Goal: Information Seeking & Learning: Learn about a topic

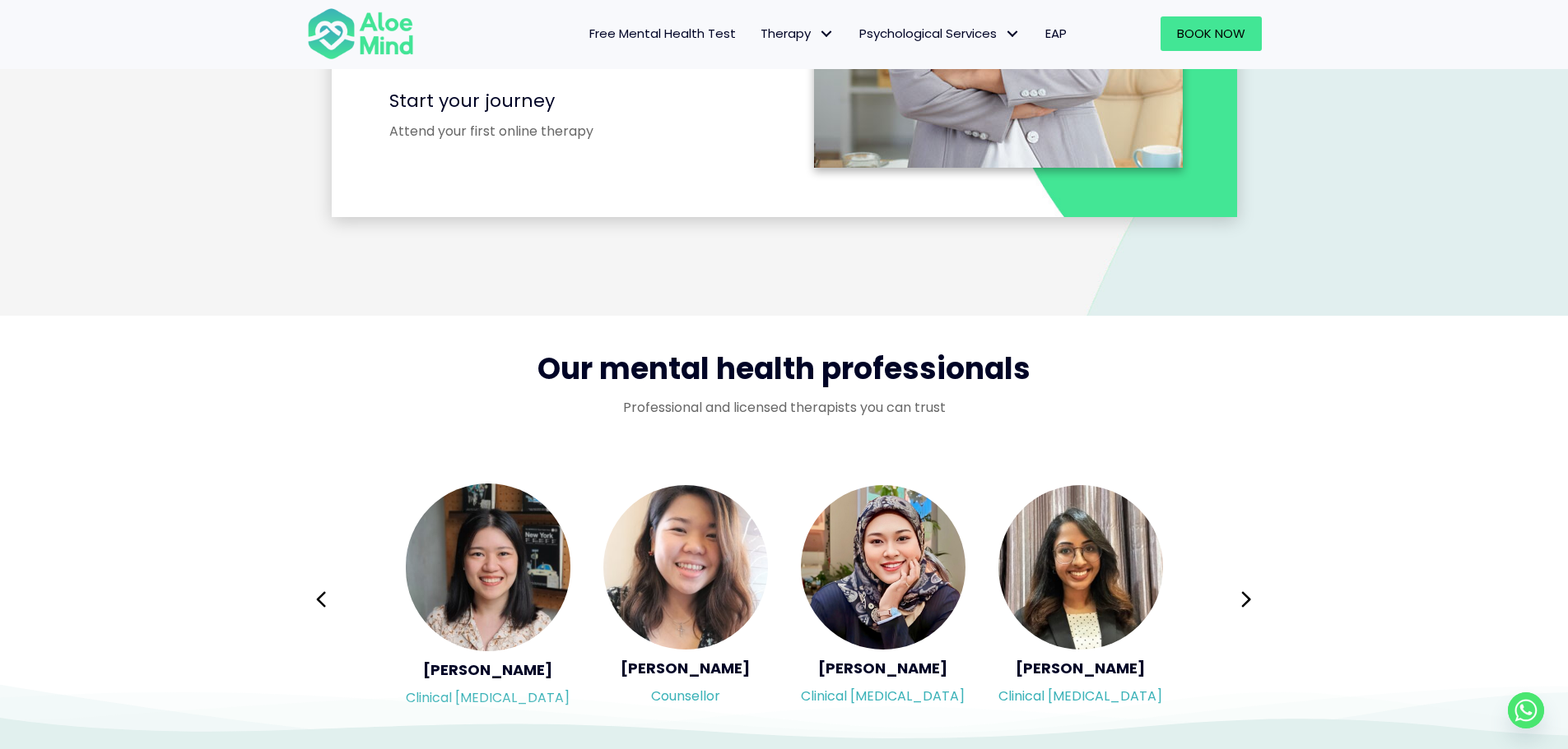
scroll to position [2961, 0]
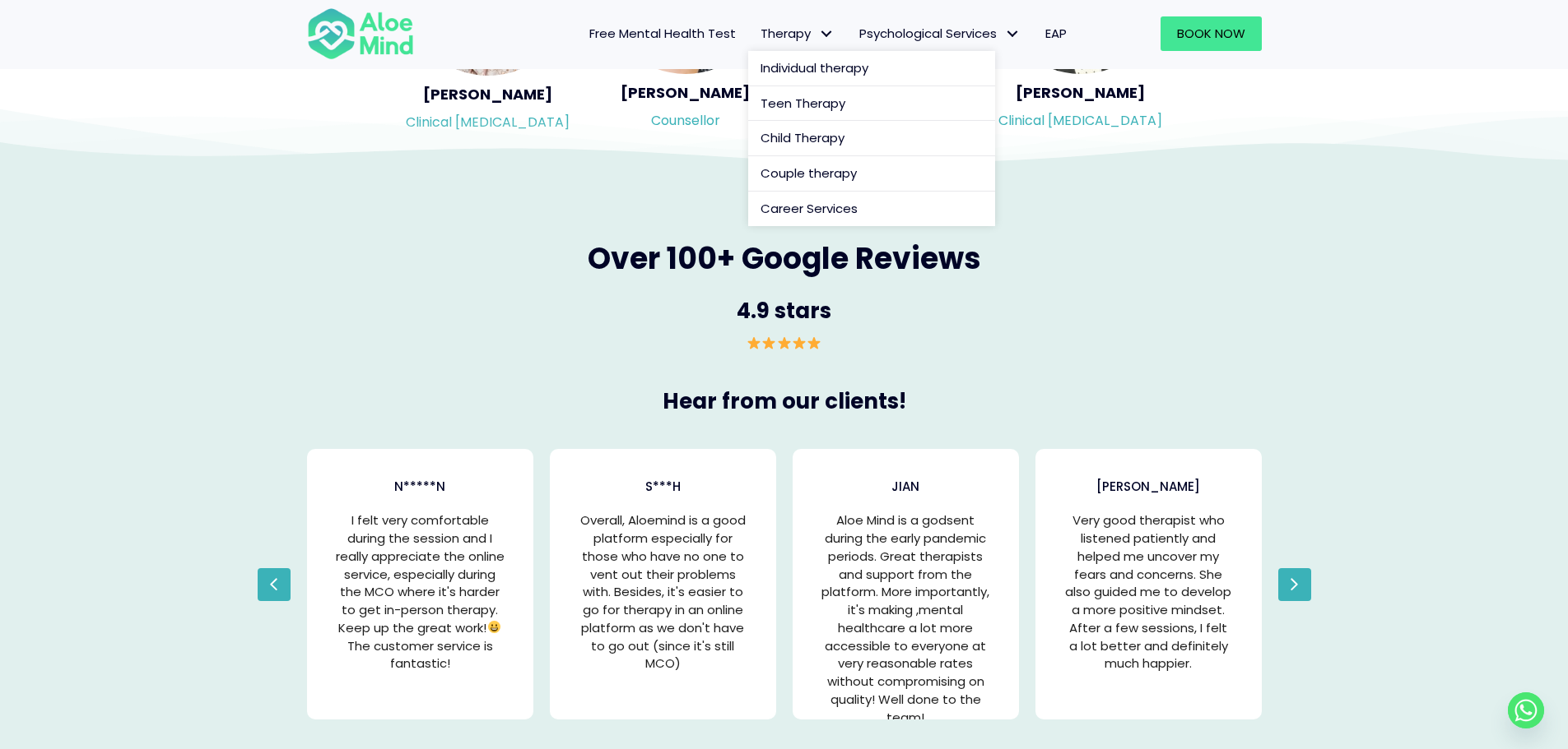
click at [783, 46] on link "Therapy" at bounding box center [797, 33] width 99 height 35
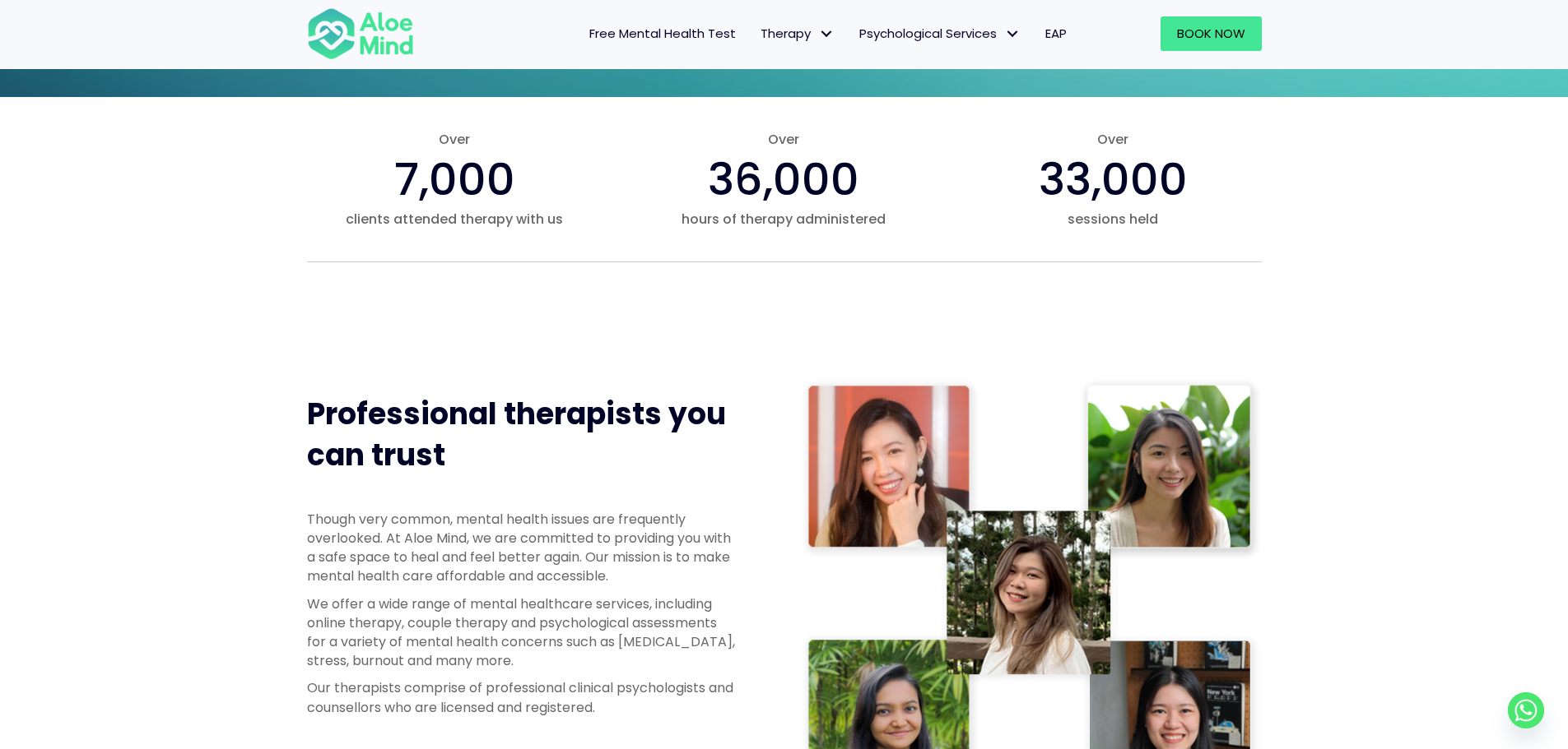
scroll to position [494, 0]
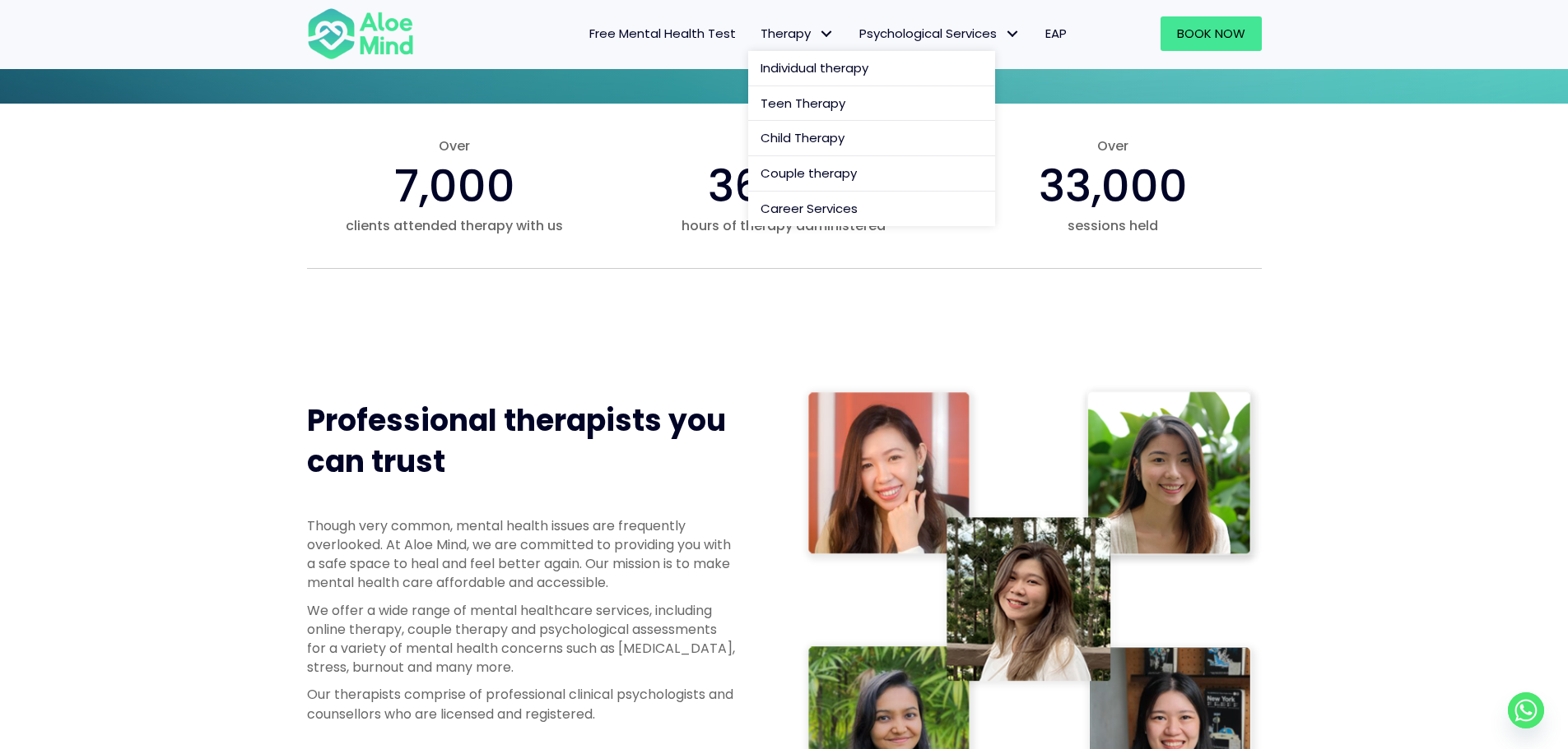
click at [787, 36] on span "Therapy" at bounding box center [796, 33] width 74 height 17
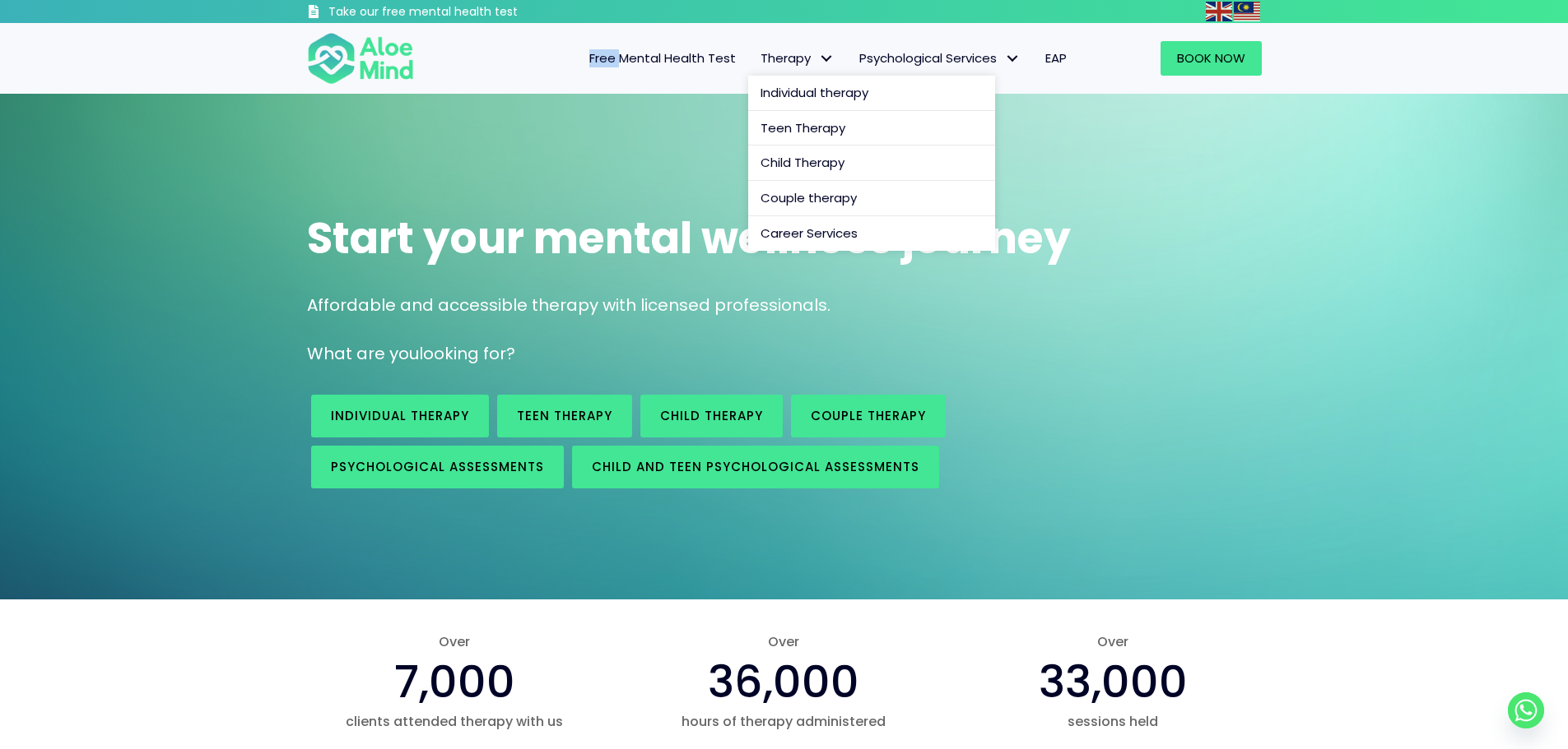
click at [787, 36] on div "Free Mental Health Test Therapy Individual therapy Teen Therapy Child Therapy C…" at bounding box center [756, 59] width 643 height 71
click at [768, 69] on link "Therapy" at bounding box center [797, 58] width 99 height 35
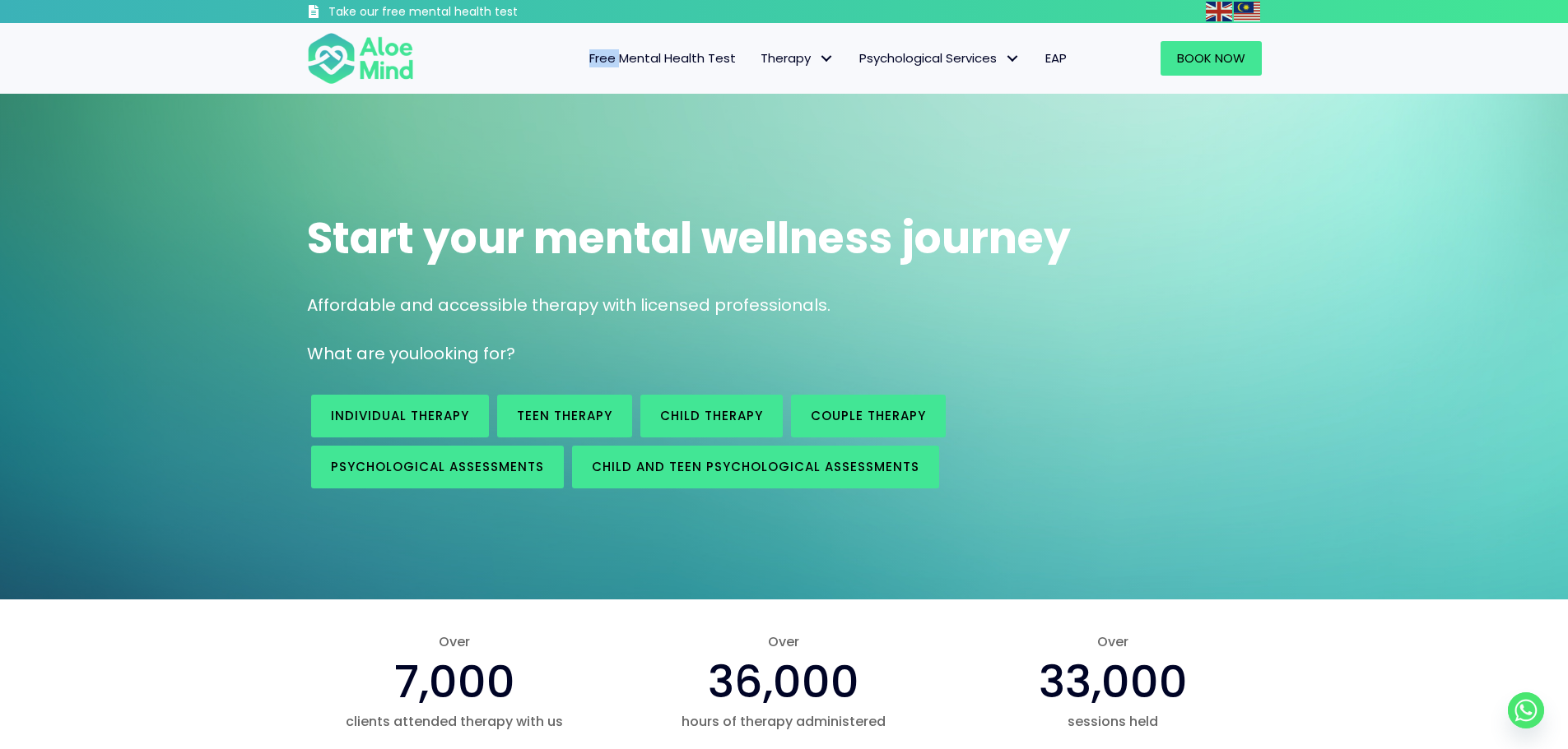
click at [602, 43] on link "Free Mental Health Test" at bounding box center [662, 58] width 171 height 35
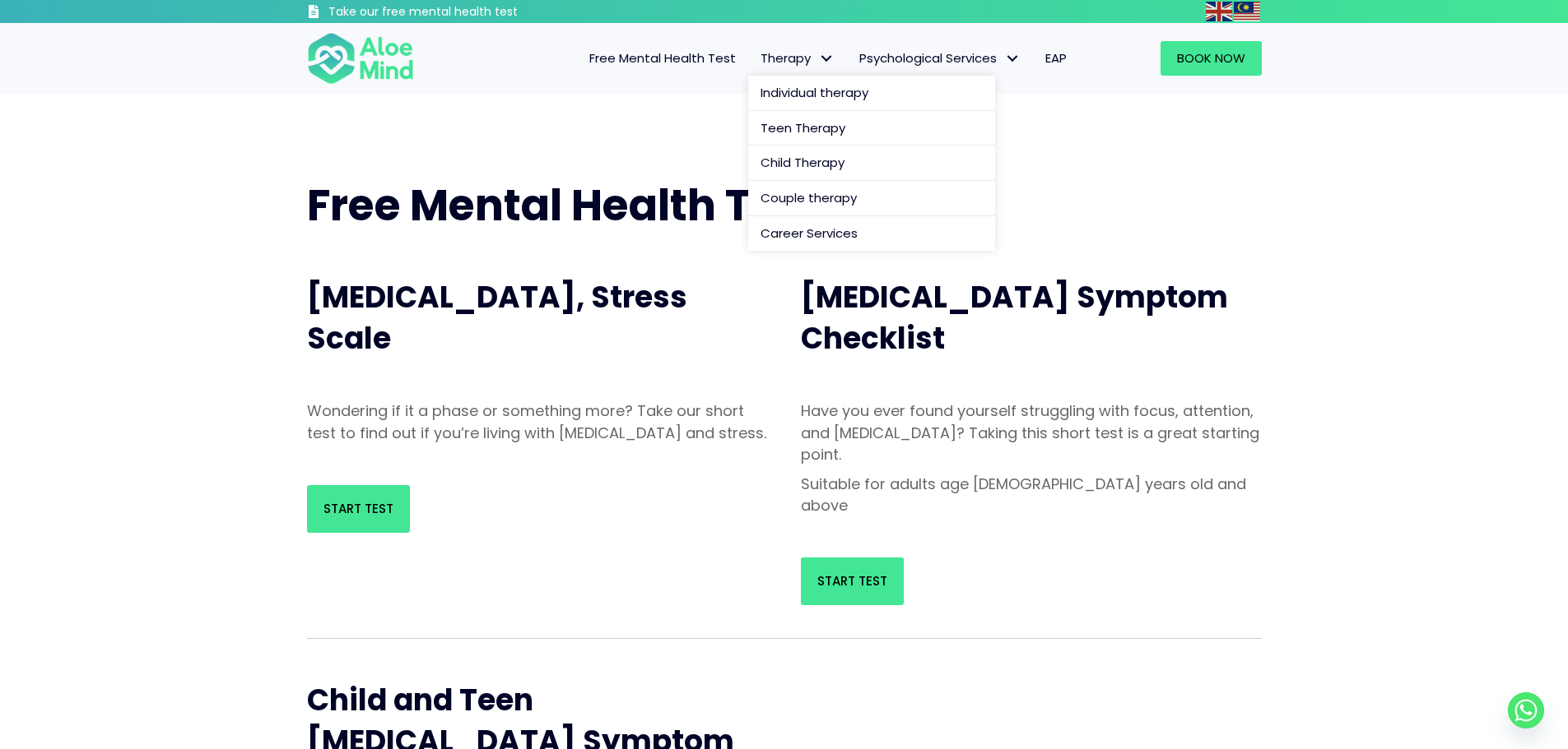
click at [788, 60] on span "Therapy" at bounding box center [796, 57] width 74 height 17
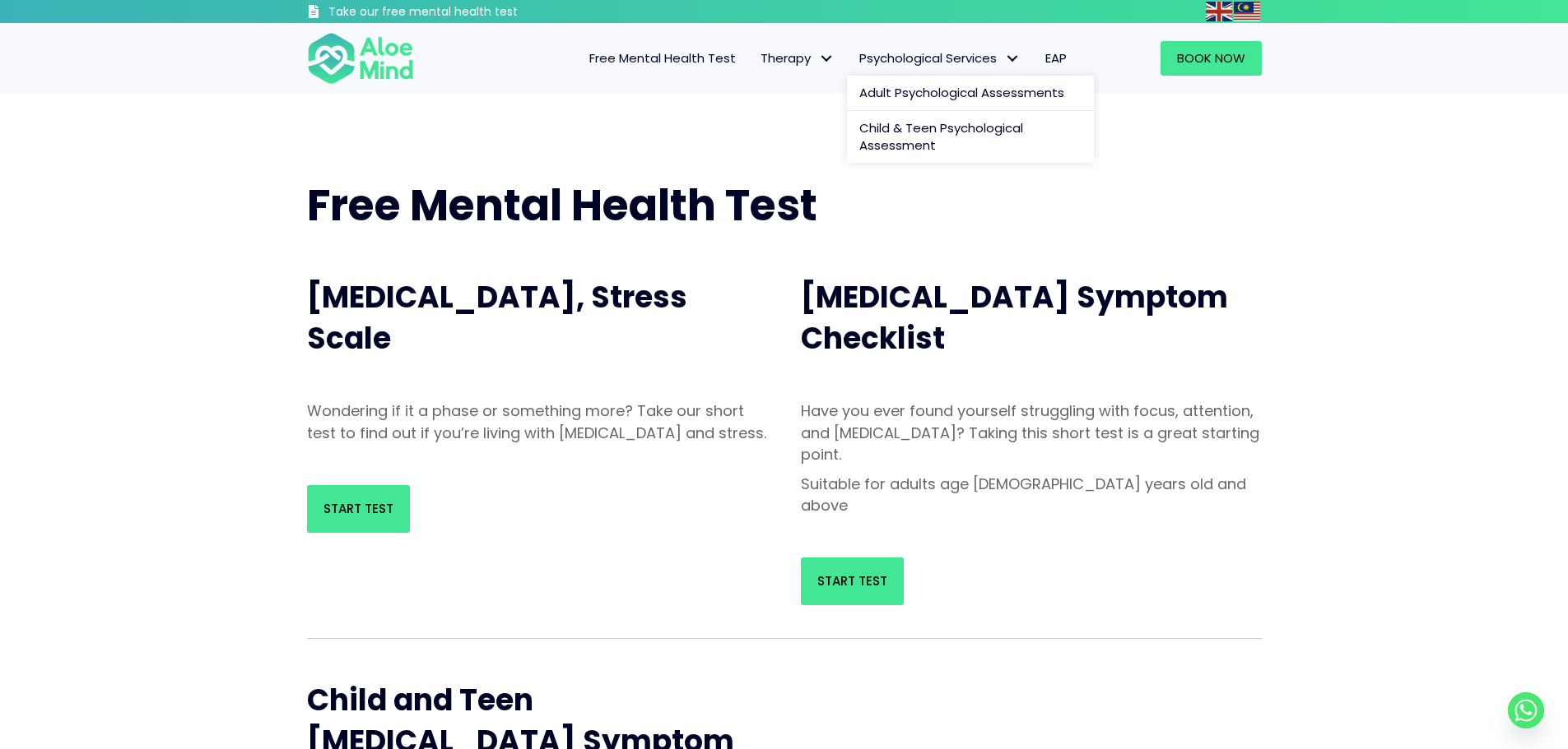
click at [893, 71] on link "Psychological Services" at bounding box center [940, 58] width 186 height 35
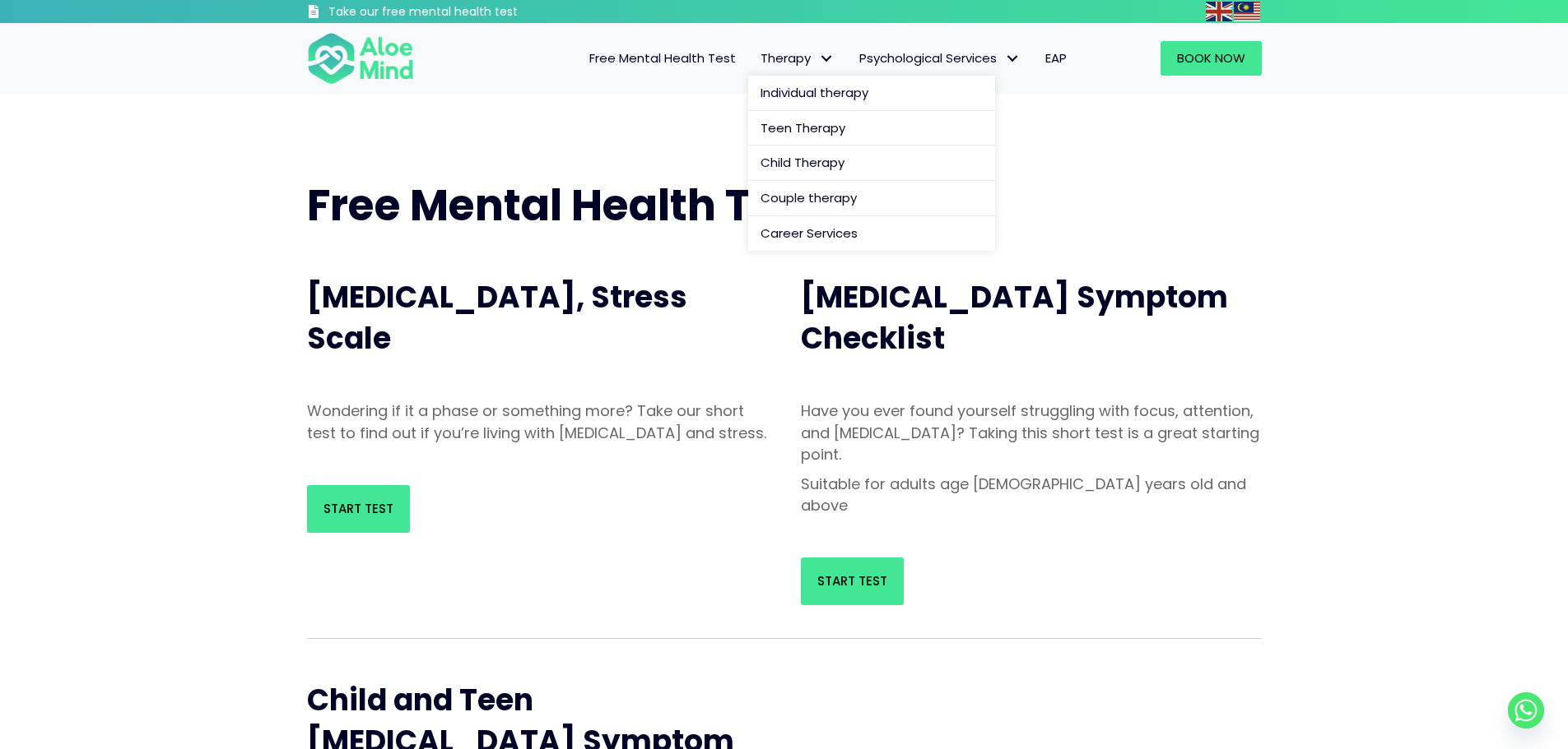
click at [802, 62] on span "Therapy" at bounding box center [796, 57] width 74 height 17
click at [670, 63] on span "Free Mental Health Test" at bounding box center [662, 57] width 147 height 17
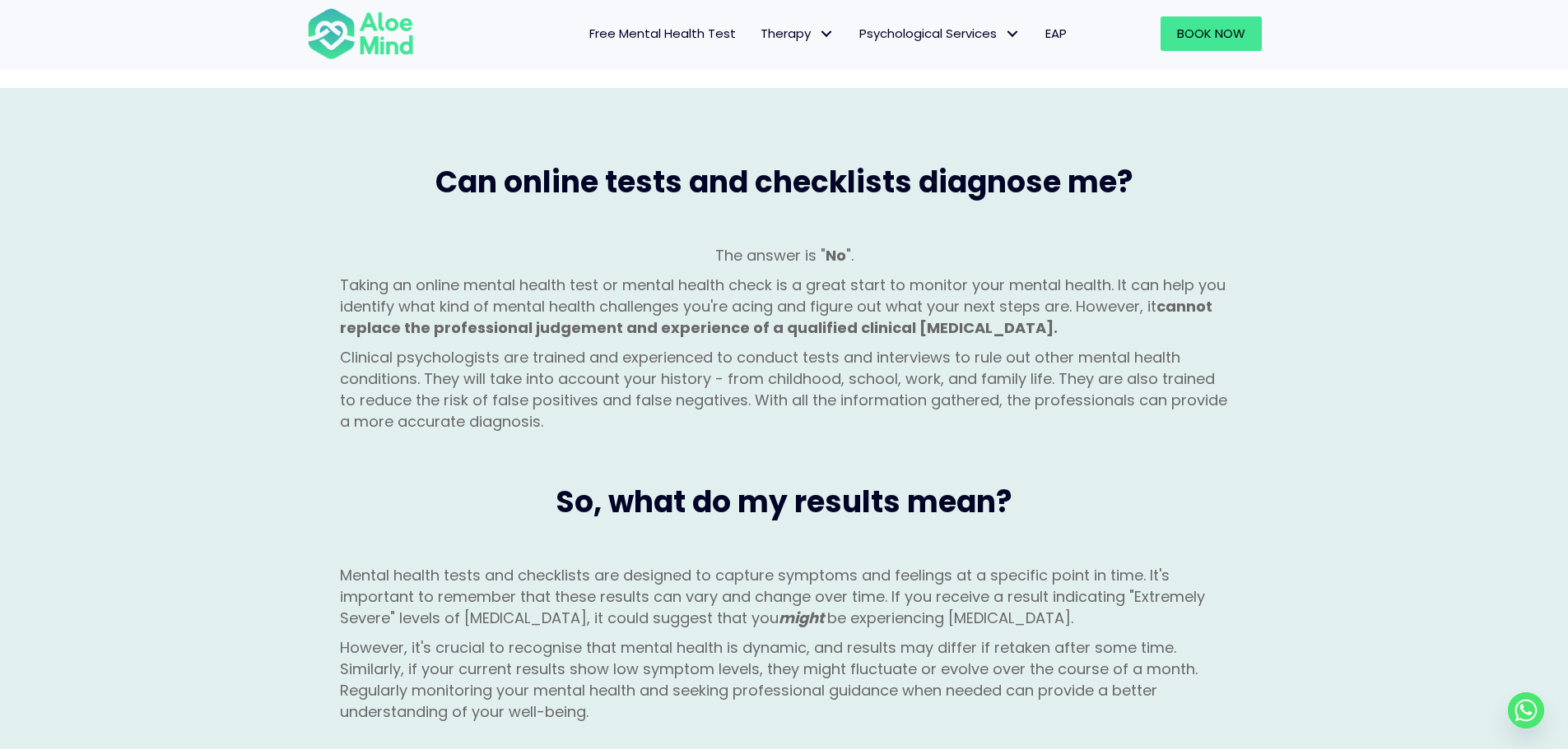
scroll to position [1398, 0]
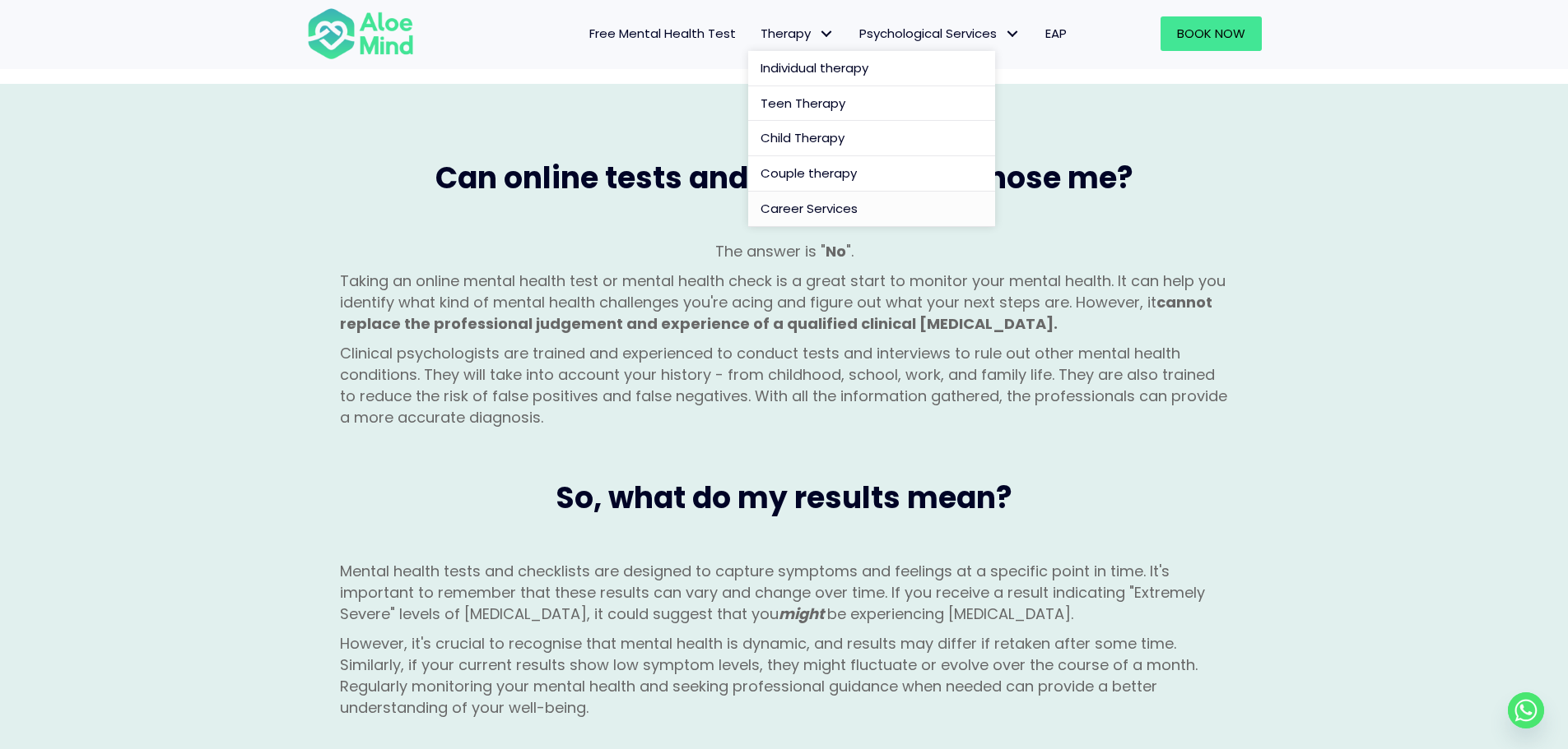
click at [773, 201] on span "Career Services" at bounding box center [808, 208] width 97 height 17
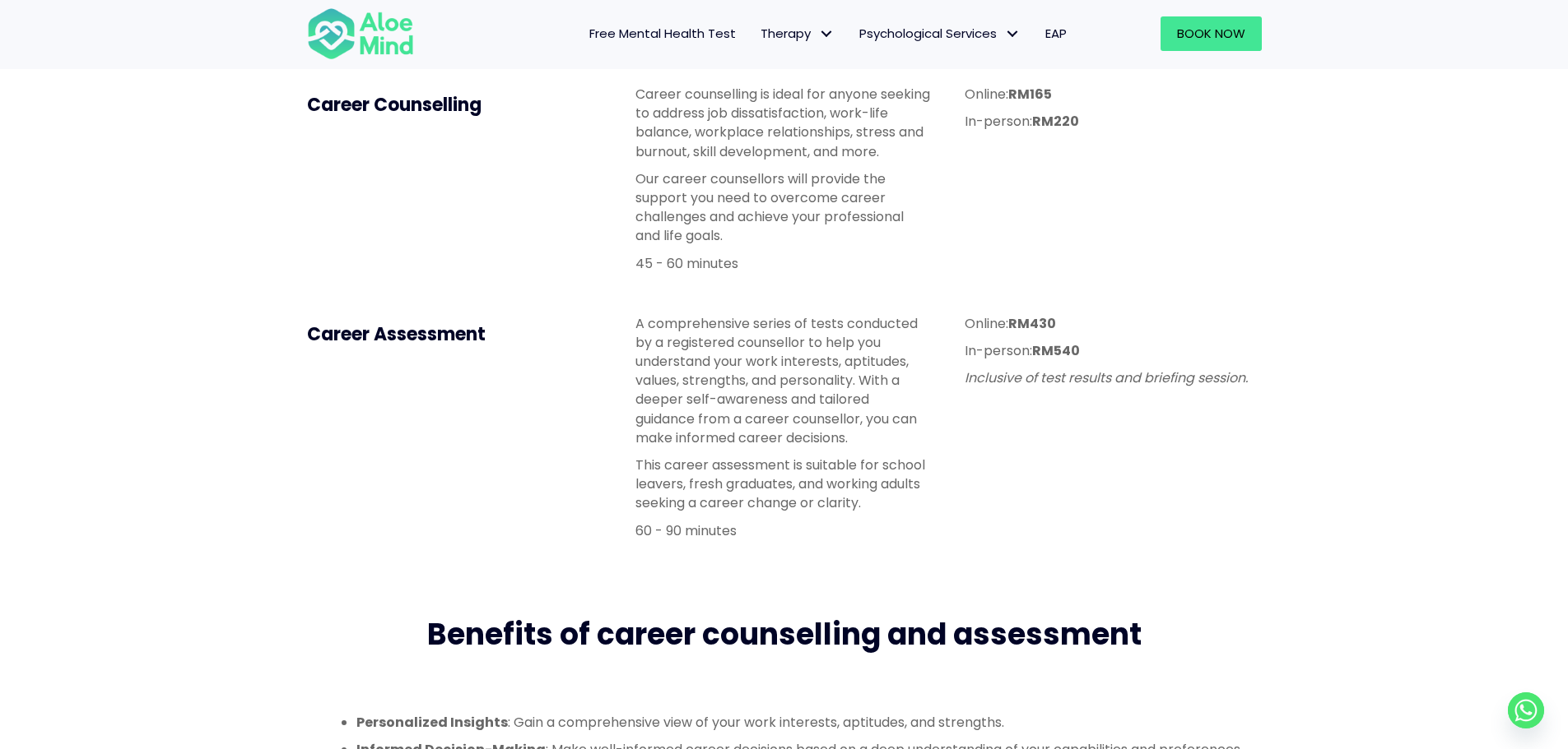
scroll to position [494, 0]
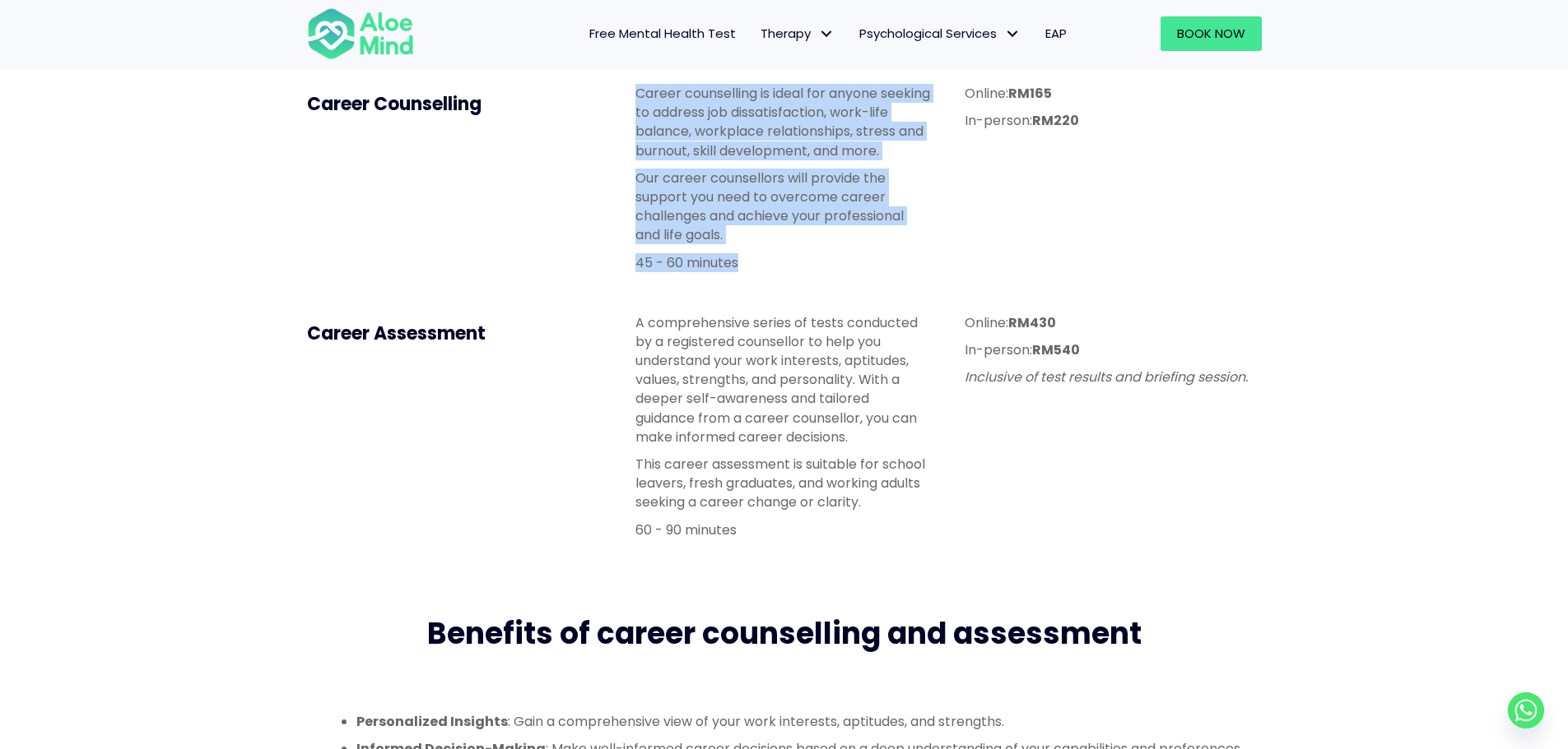
drag, startPoint x: 785, startPoint y: 254, endPoint x: 562, endPoint y: 87, distance: 278.6
click at [565, 88] on div "Career Counselling Career counselling is ideal for anyone seeking to address jo…" at bounding box center [784, 182] width 988 height 230
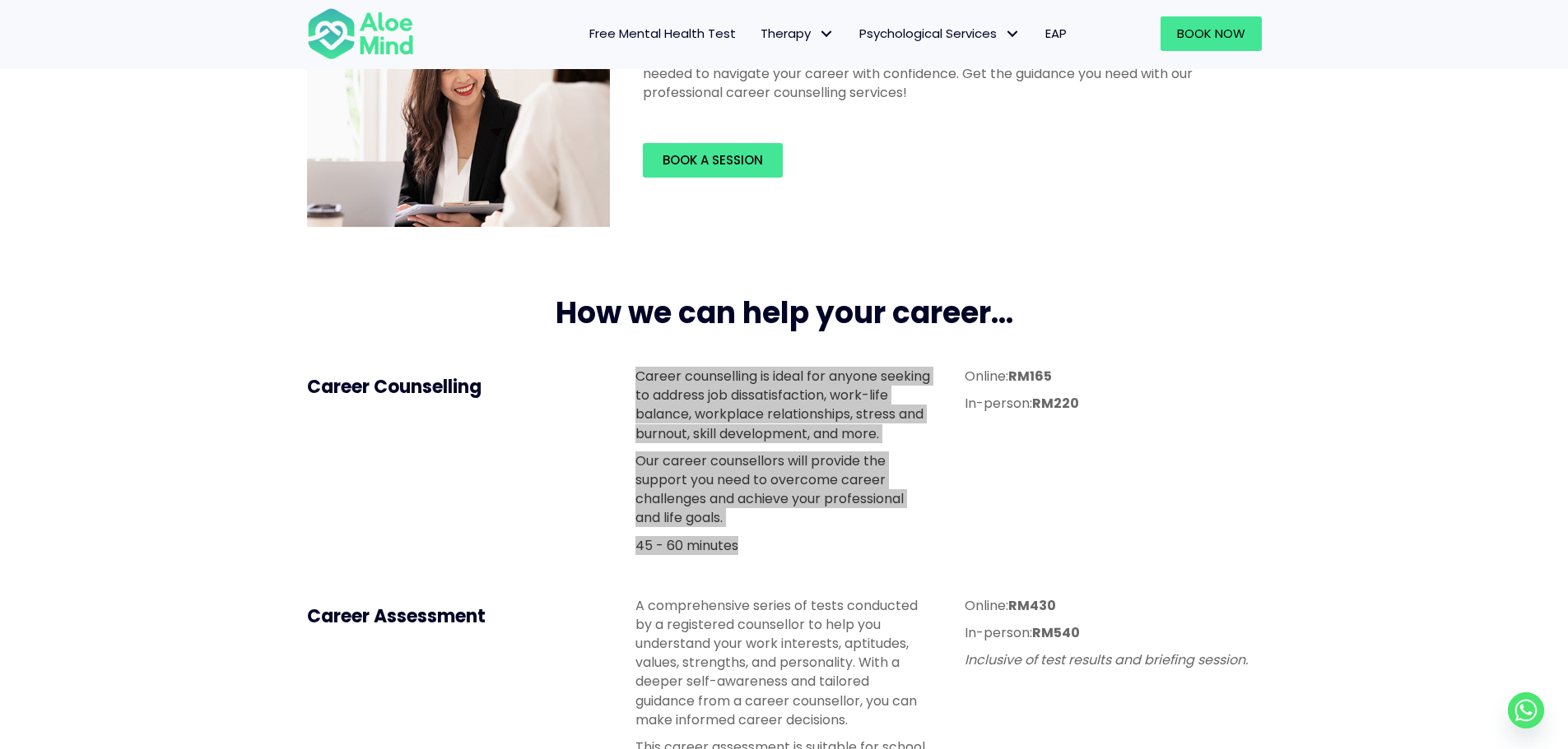
scroll to position [0, 0]
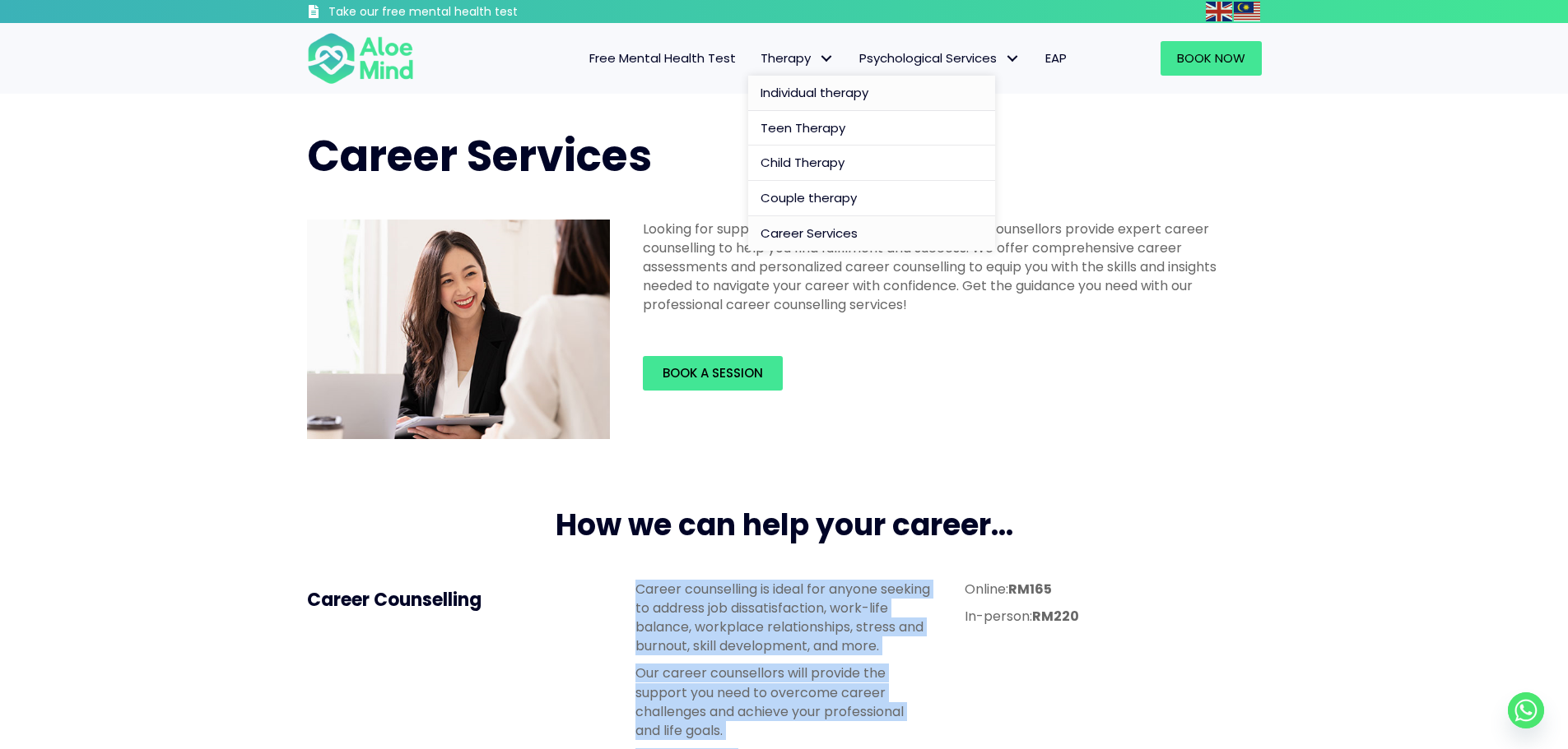
click at [831, 90] on span "Individual therapy" at bounding box center [813, 92] width 108 height 17
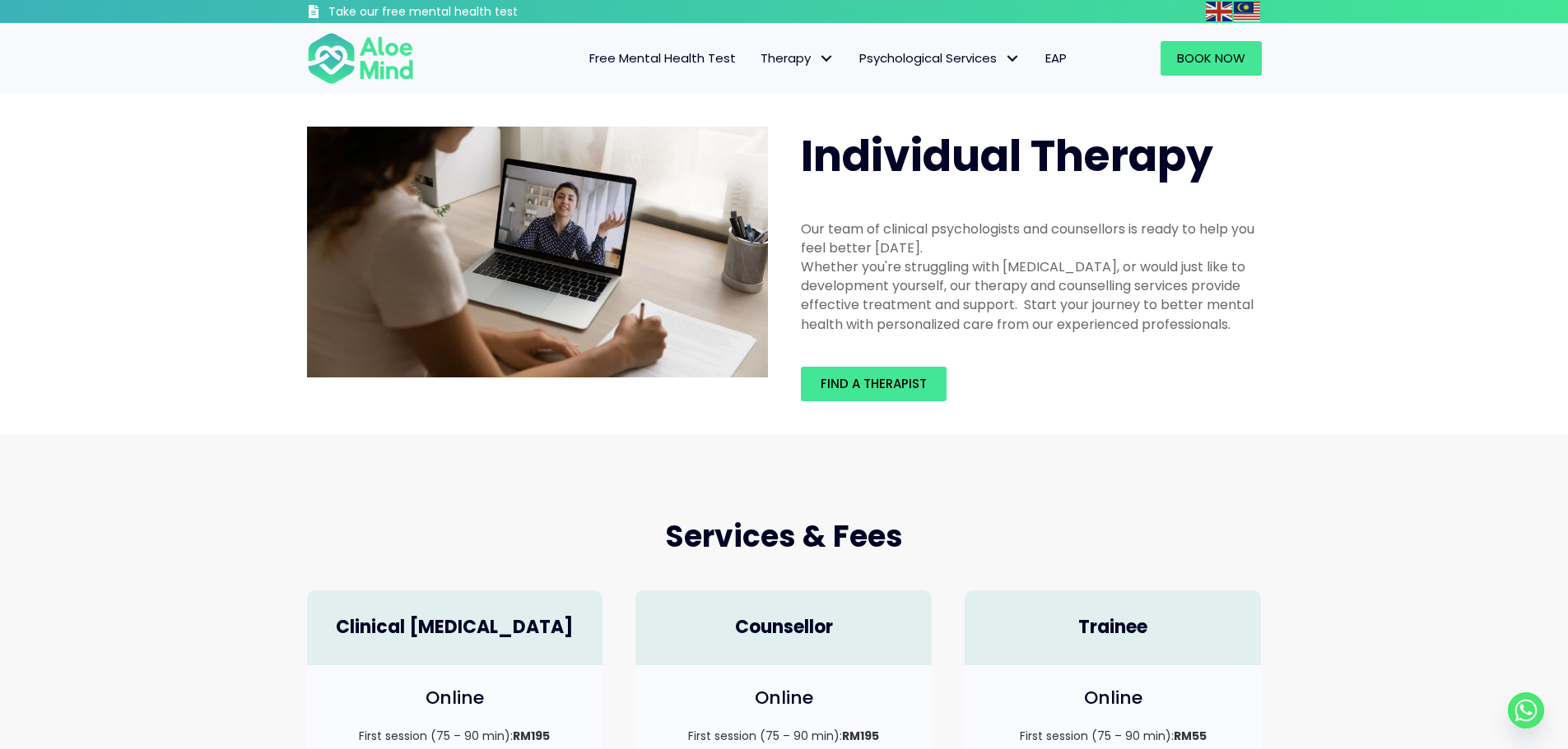
drag, startPoint x: 798, startPoint y: 228, endPoint x: 1252, endPoint y: 317, distance: 462.6
click at [1252, 317] on div "Our team of clinical psychologists and counsellors is ready to help you feel be…" at bounding box center [1031, 277] width 494 height 148
click at [1252, 317] on div "Whether you're struggling with [MEDICAL_DATA], or would just like to developmen…" at bounding box center [1031, 295] width 461 height 77
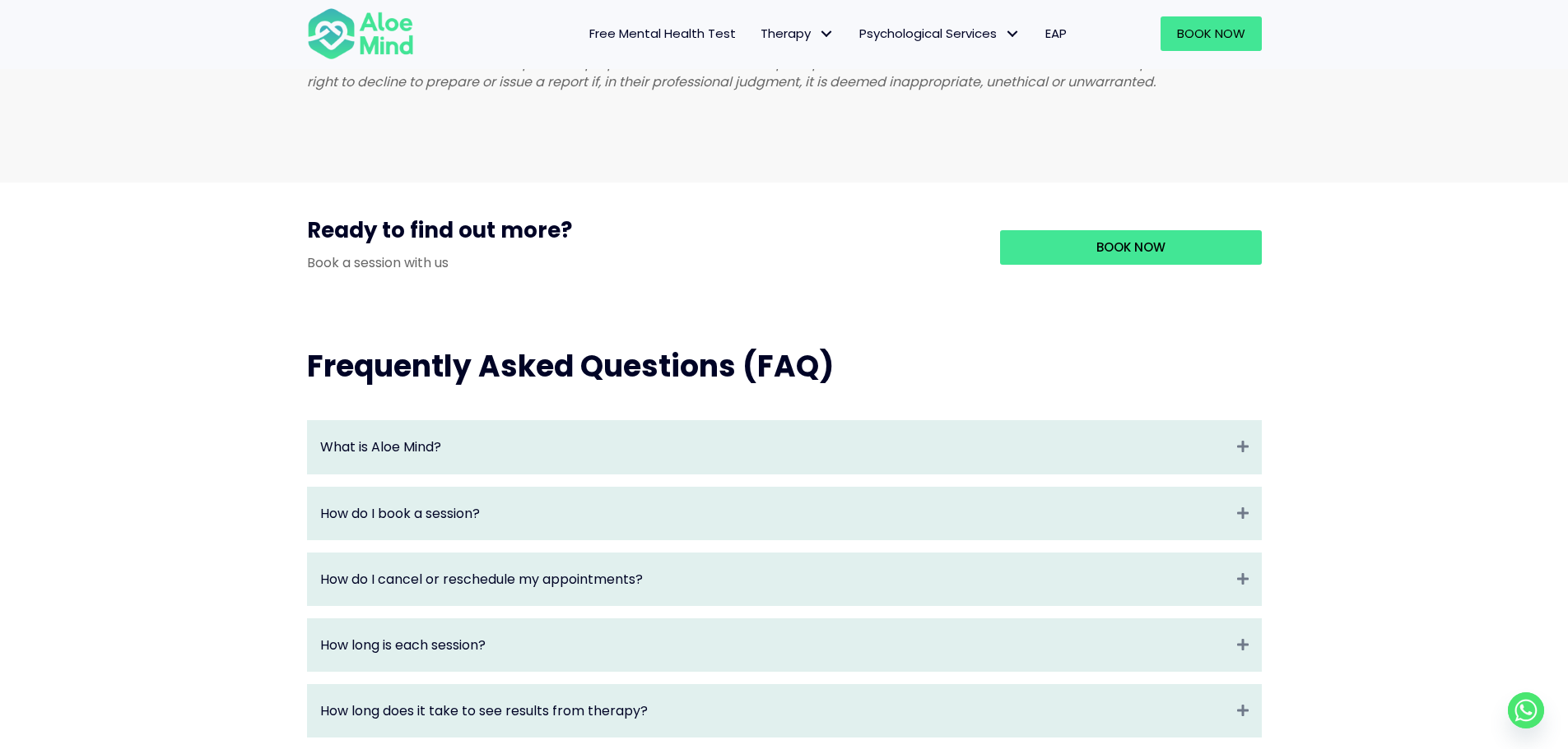
scroll to position [1481, 0]
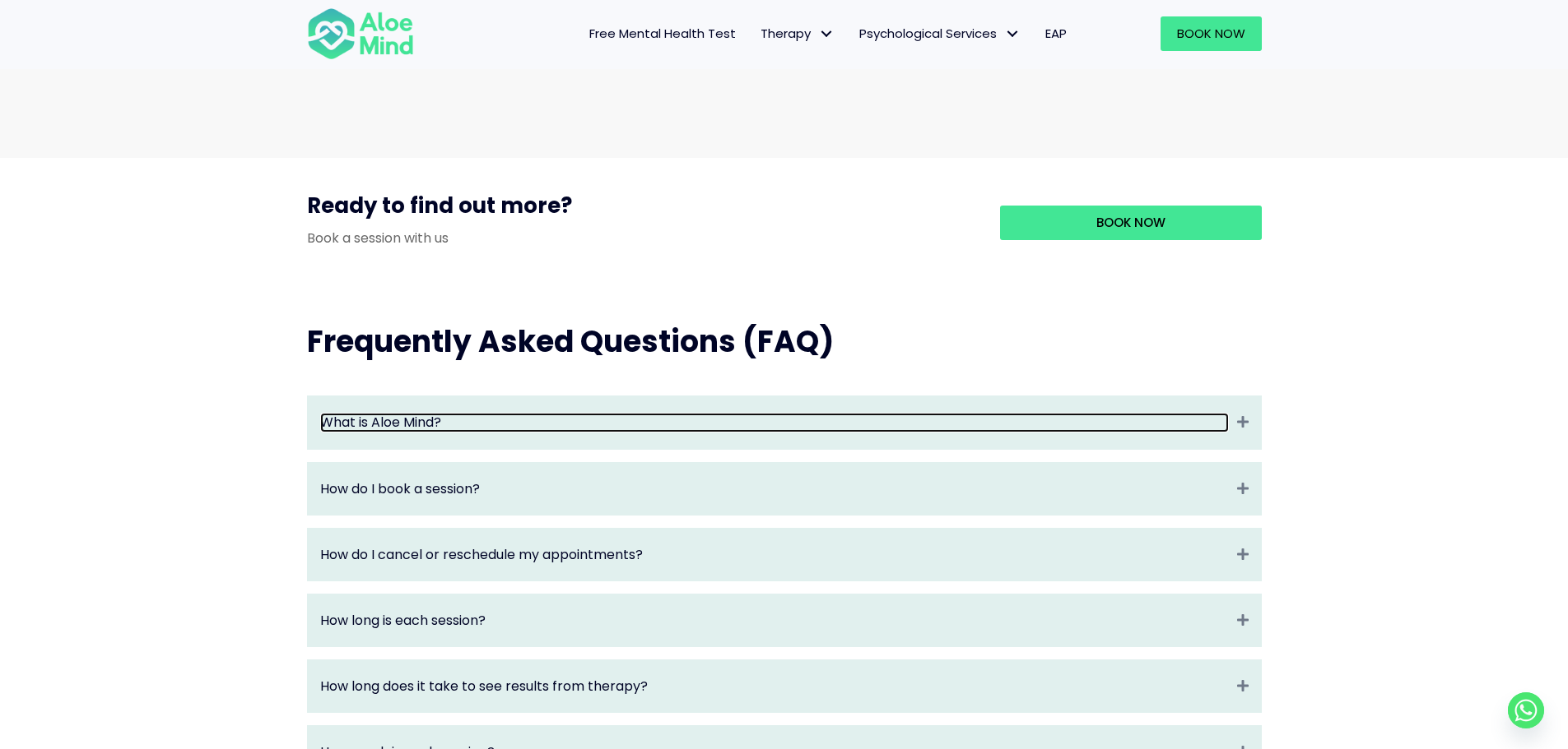
click at [872, 431] on link "What is Aloe Mind?" at bounding box center [774, 422] width 909 height 19
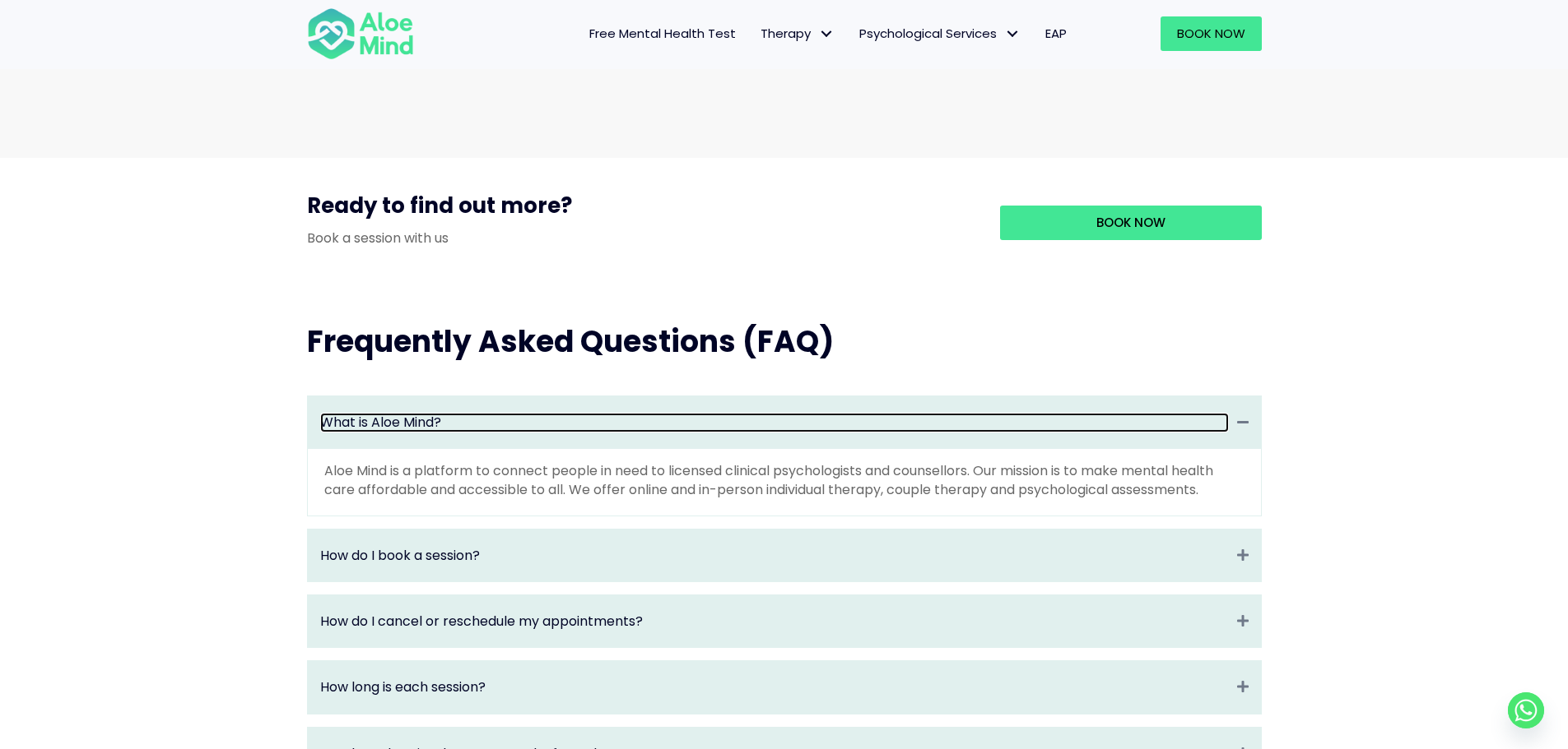
click at [845, 431] on link "What is Aloe Mind?" at bounding box center [774, 422] width 909 height 19
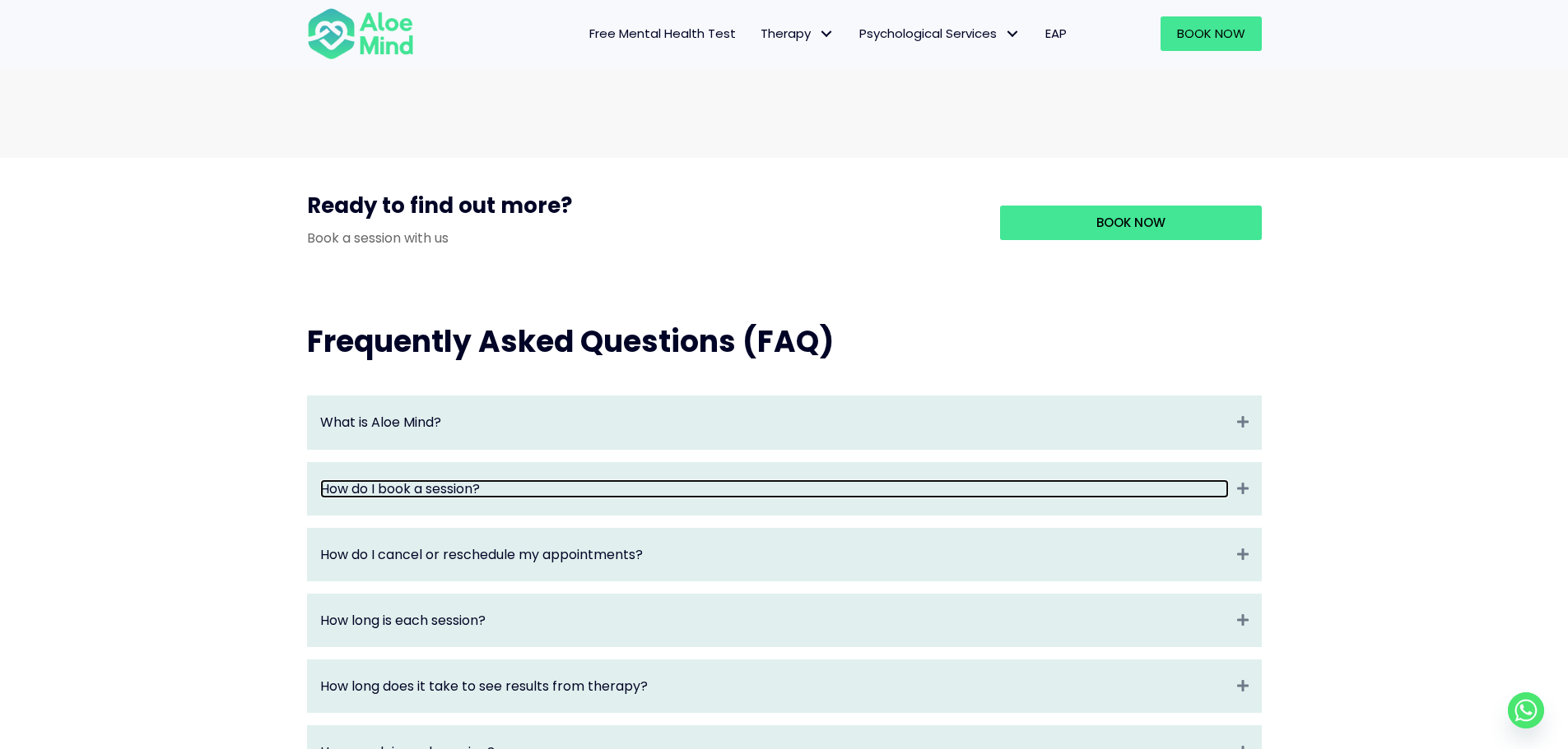
click at [659, 498] on link "How do I book a session?" at bounding box center [774, 488] width 909 height 19
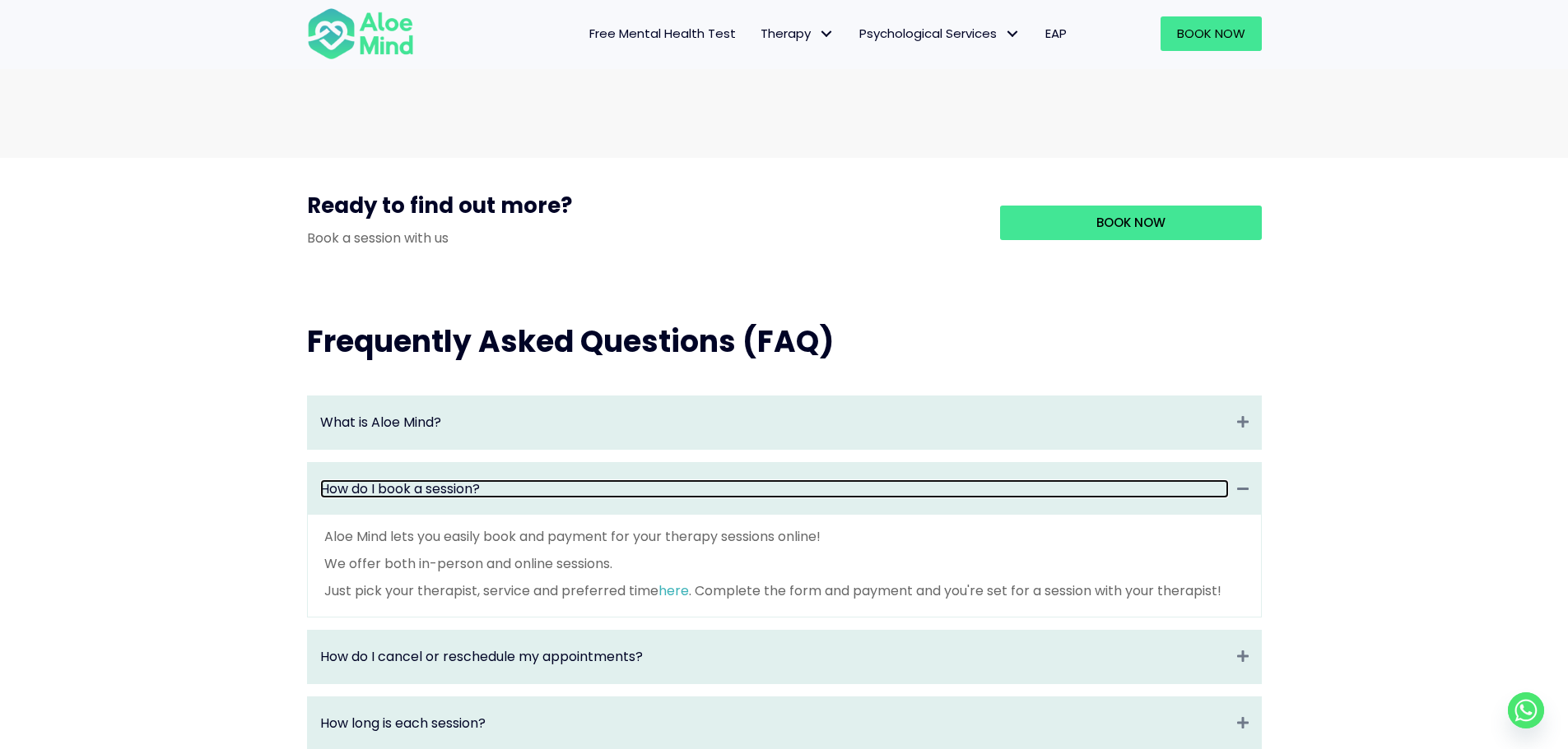
click at [655, 498] on link "How do I book a session?" at bounding box center [774, 488] width 909 height 19
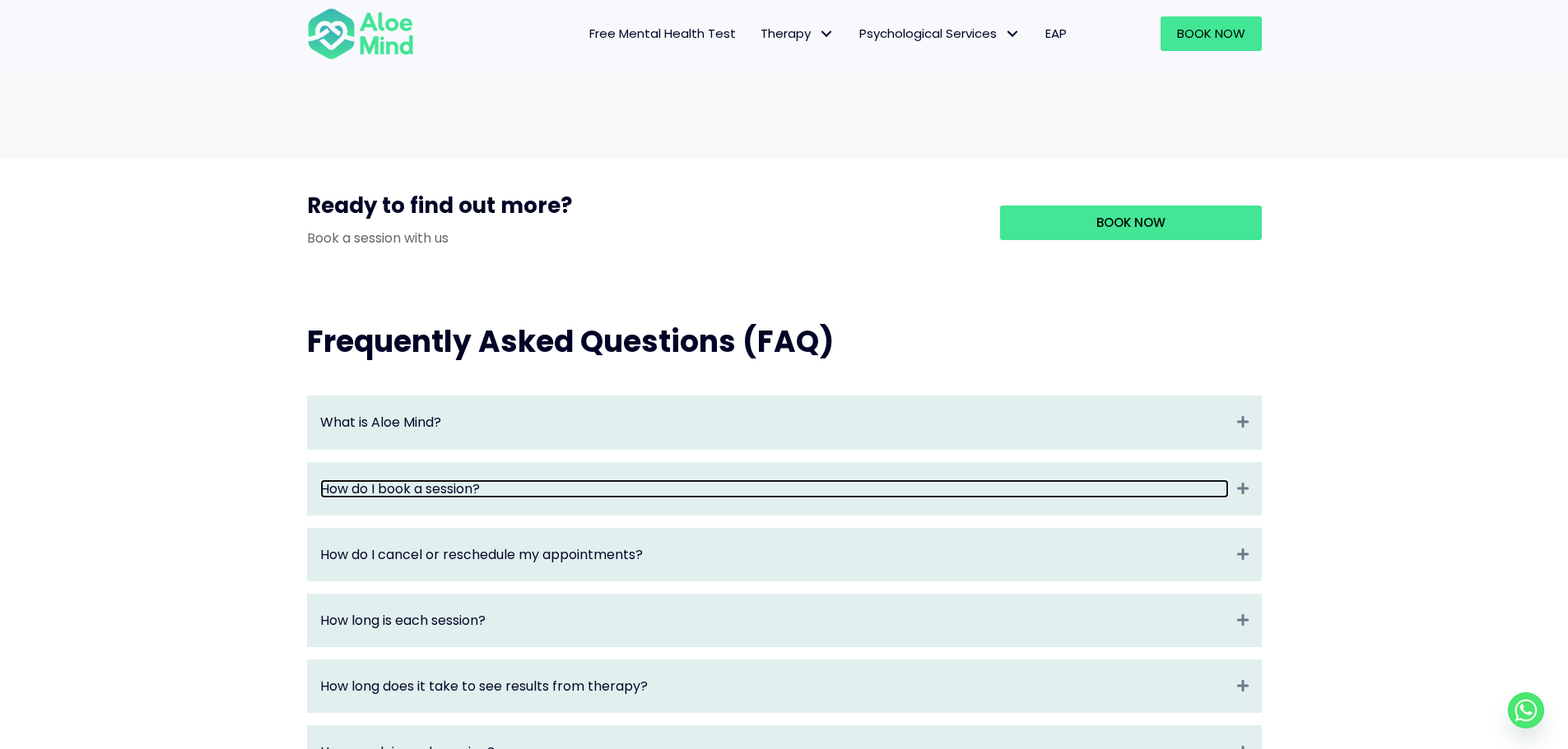
click at [655, 498] on link "How do I book a session?" at bounding box center [774, 488] width 909 height 19
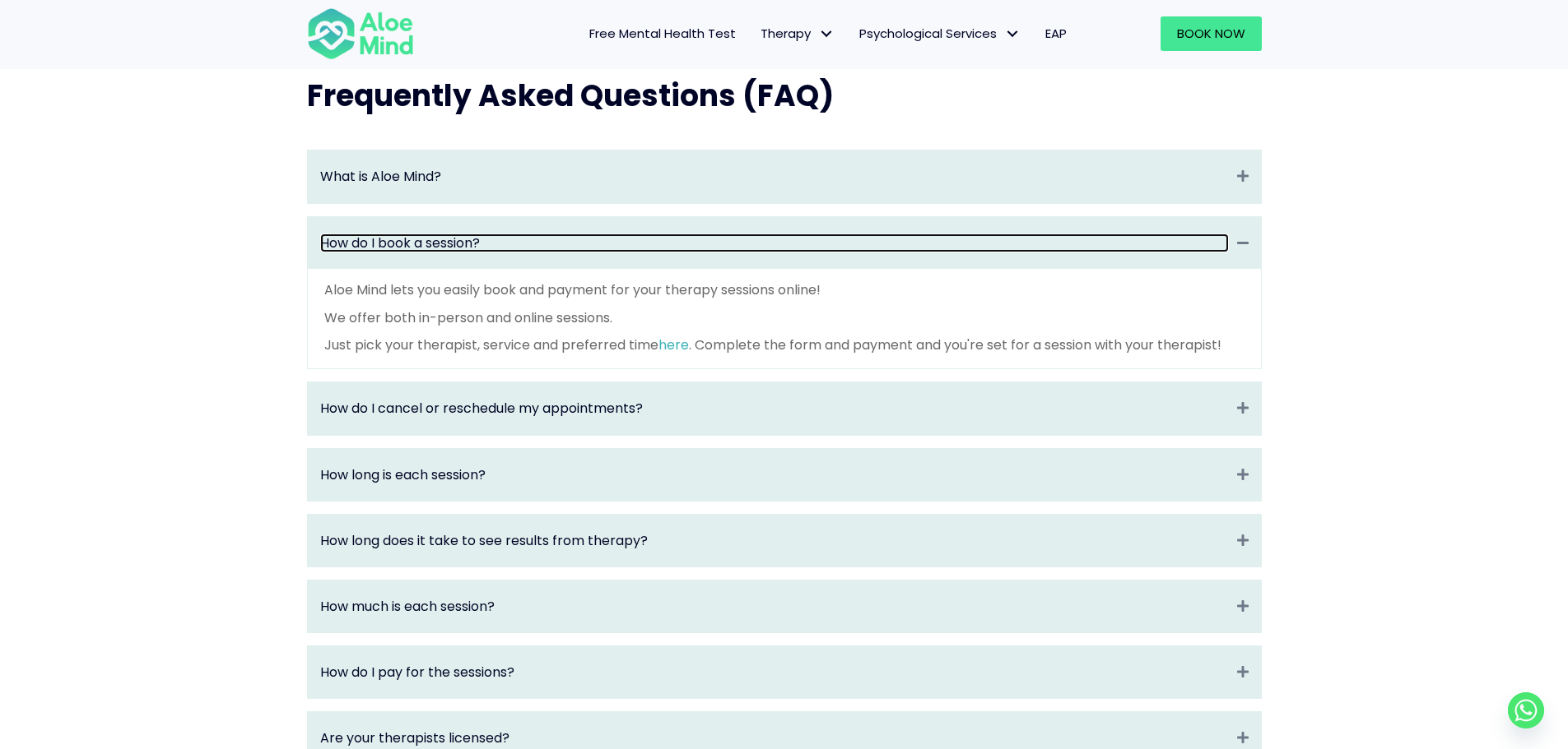
scroll to position [1728, 0]
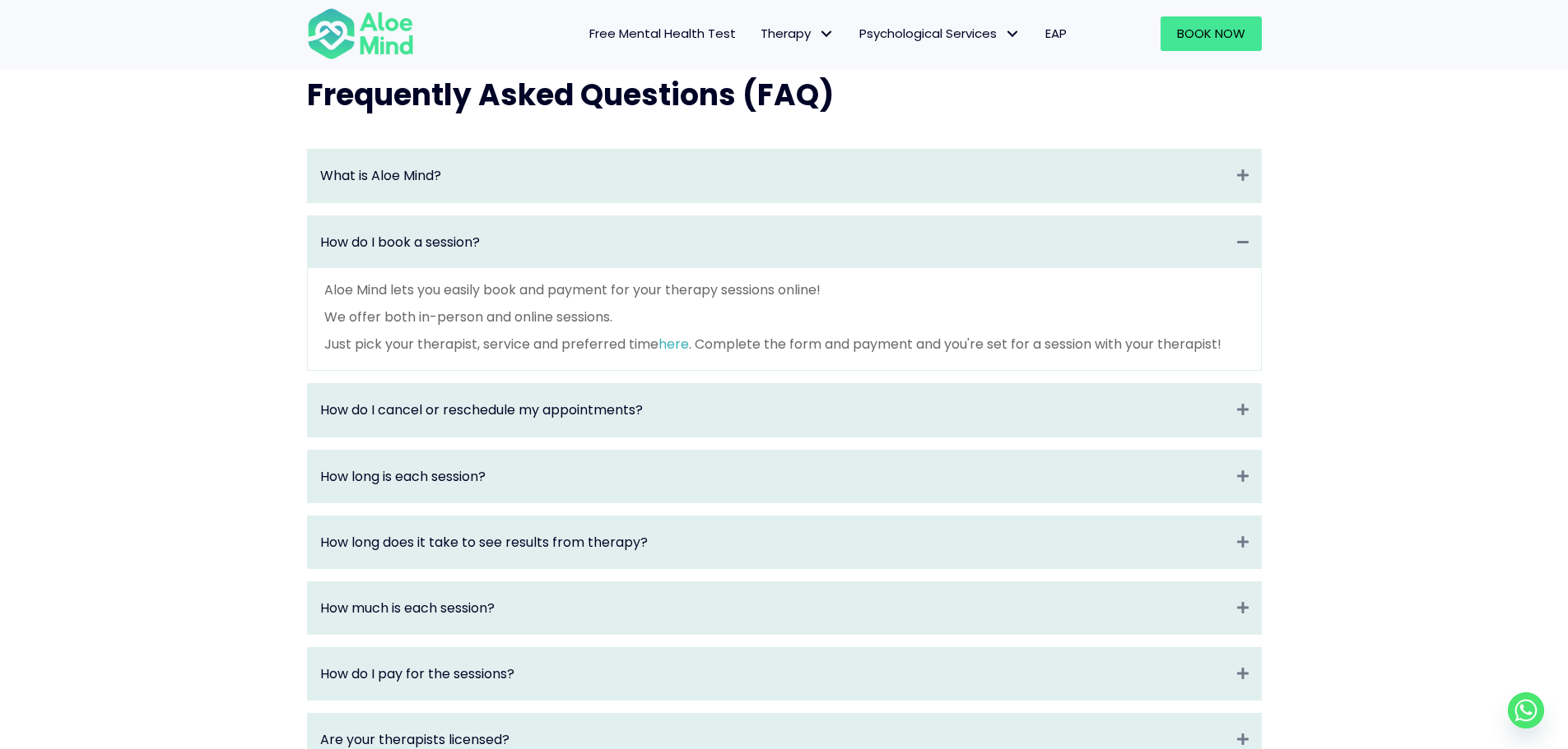
click at [713, 413] on div "How do I cancel or reschedule my appointments? Expand" at bounding box center [784, 410] width 953 height 52
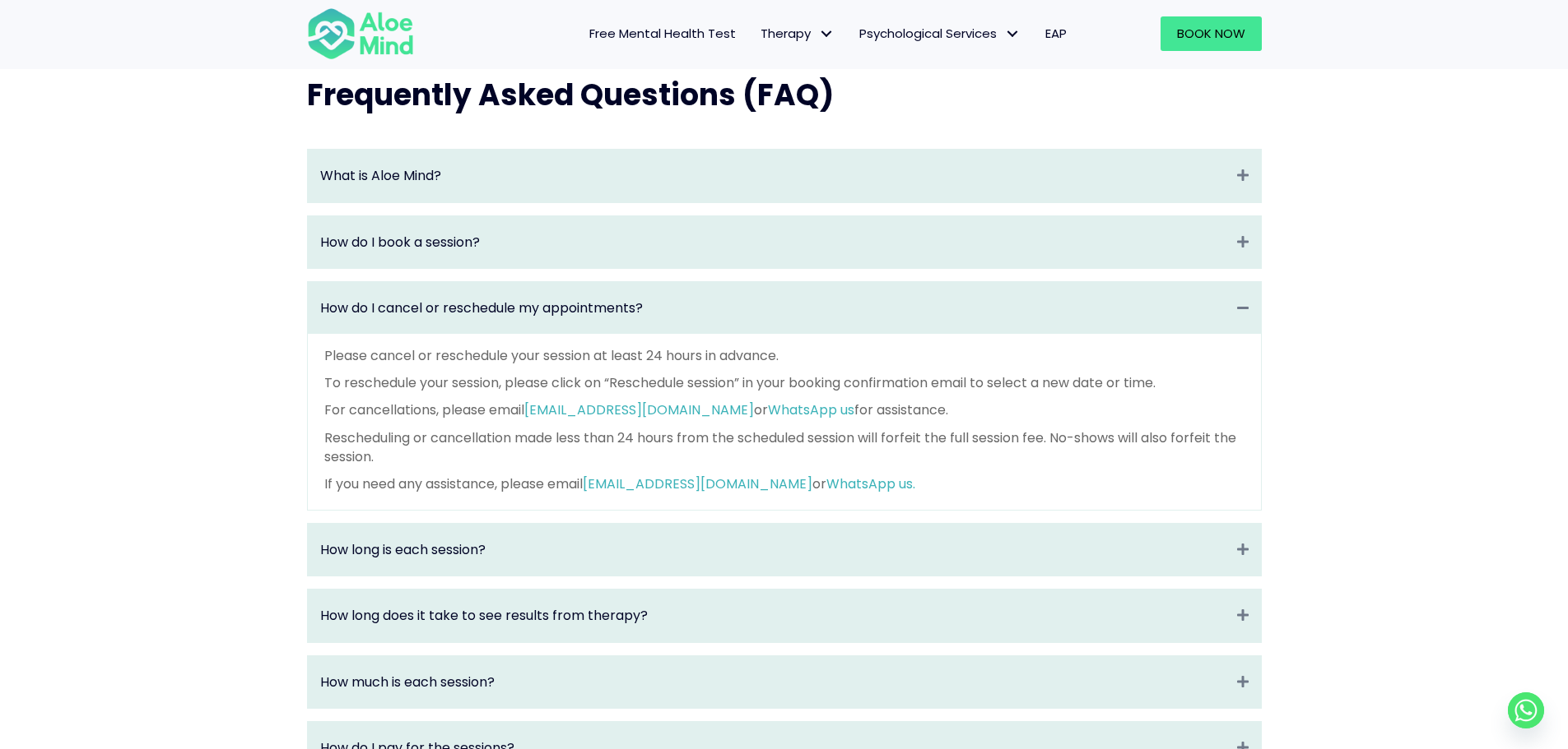
click at [546, 576] on div "How long is each session? Expand" at bounding box center [784, 550] width 953 height 52
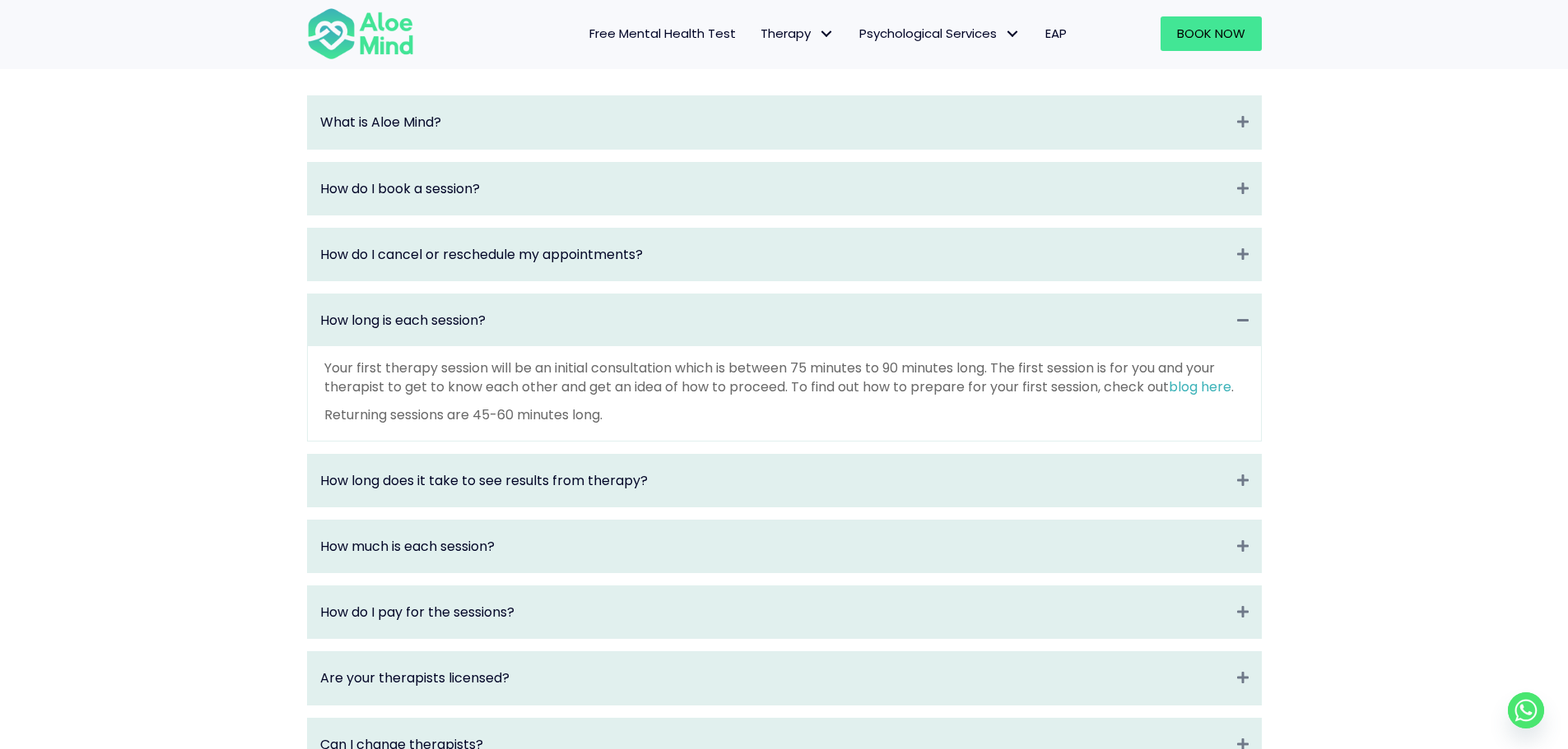
scroll to position [1809, 0]
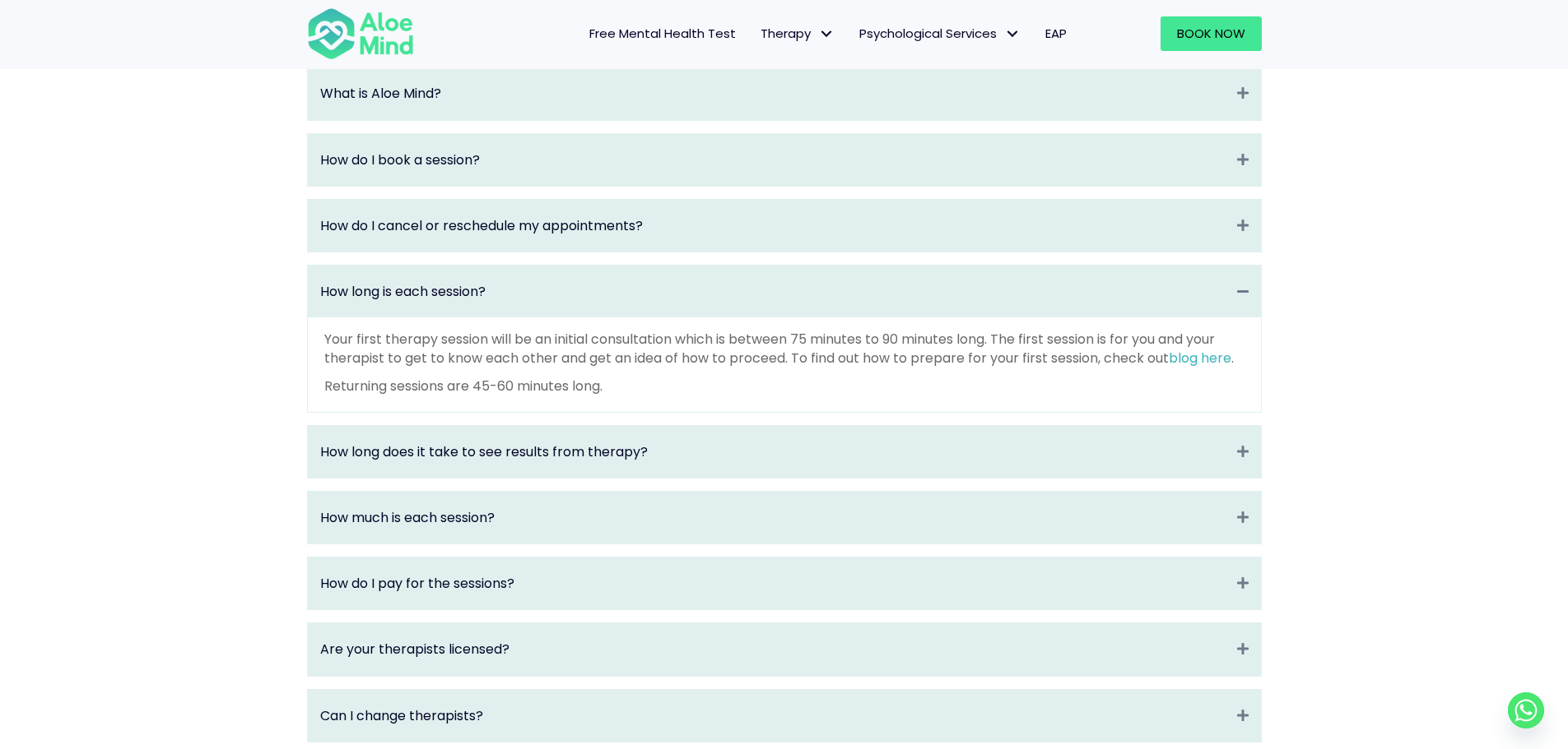
click at [559, 478] on div "How long does it take to see results from therapy? Expand" at bounding box center [784, 452] width 953 height 52
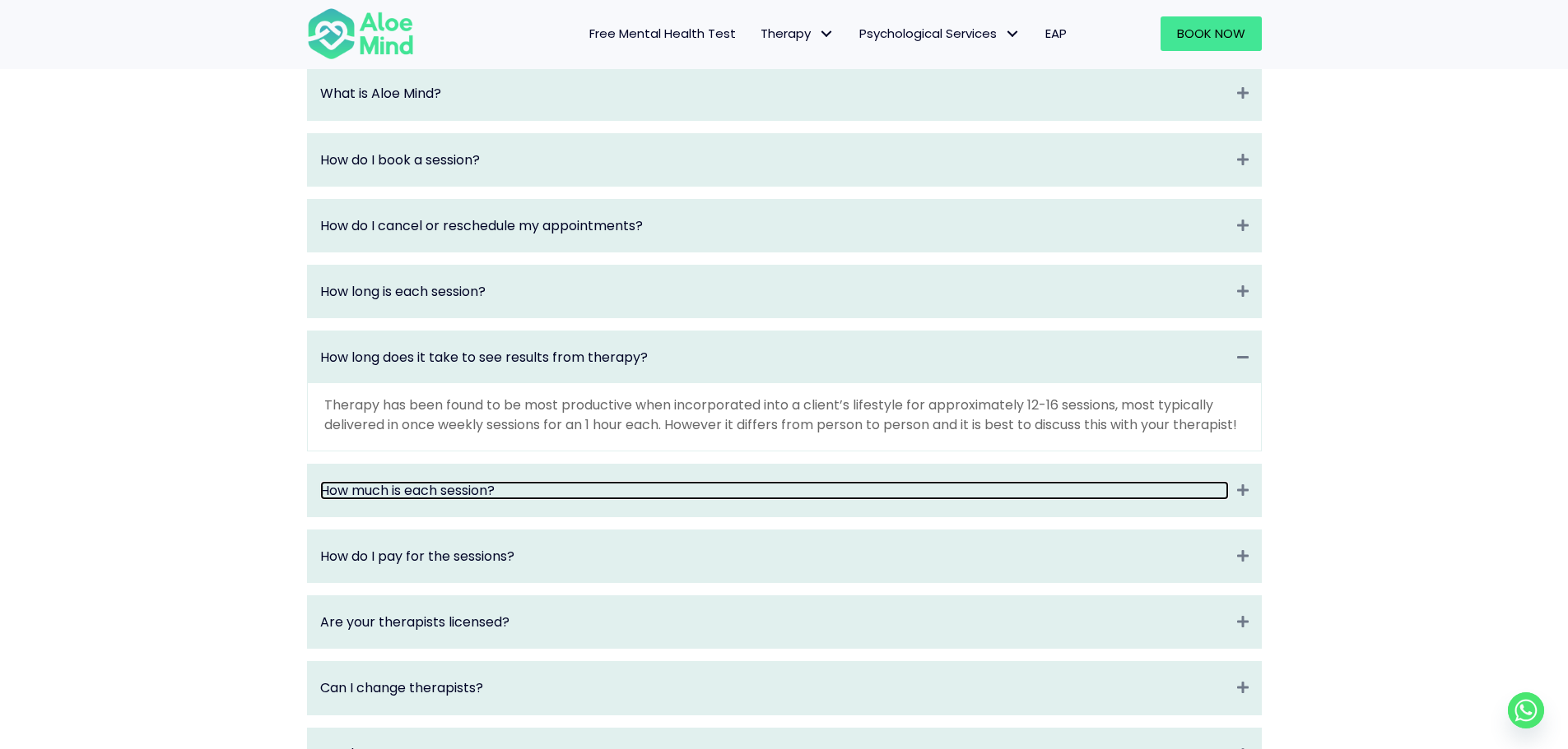
click at [537, 500] on link "How much is each session?" at bounding box center [774, 490] width 909 height 19
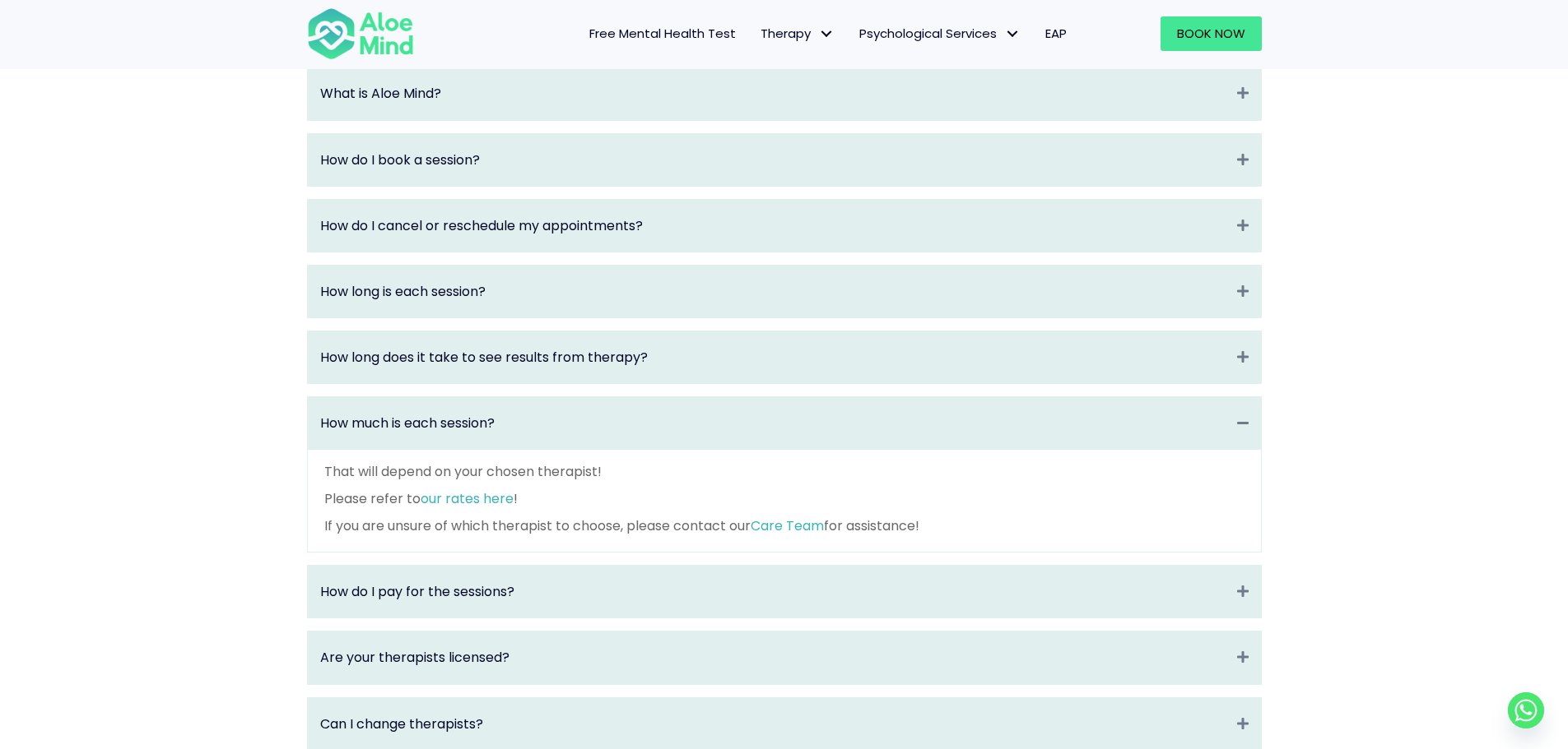
click at [530, 589] on div "How do I pay for the sessions? Expand" at bounding box center [784, 592] width 953 height 52
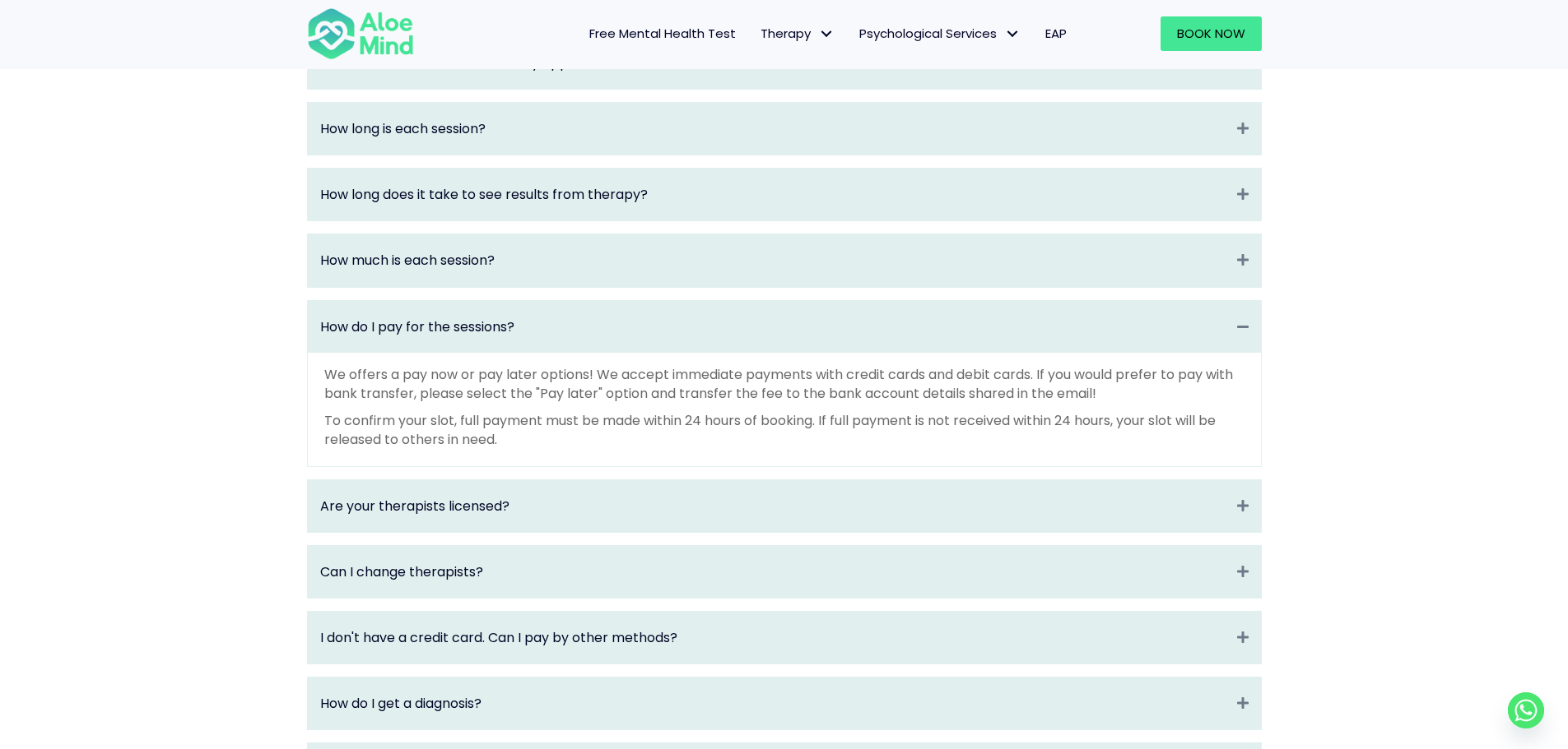
scroll to position [1974, 0]
click at [563, 285] on div "How much is each session? Collapse" at bounding box center [784, 259] width 953 height 52
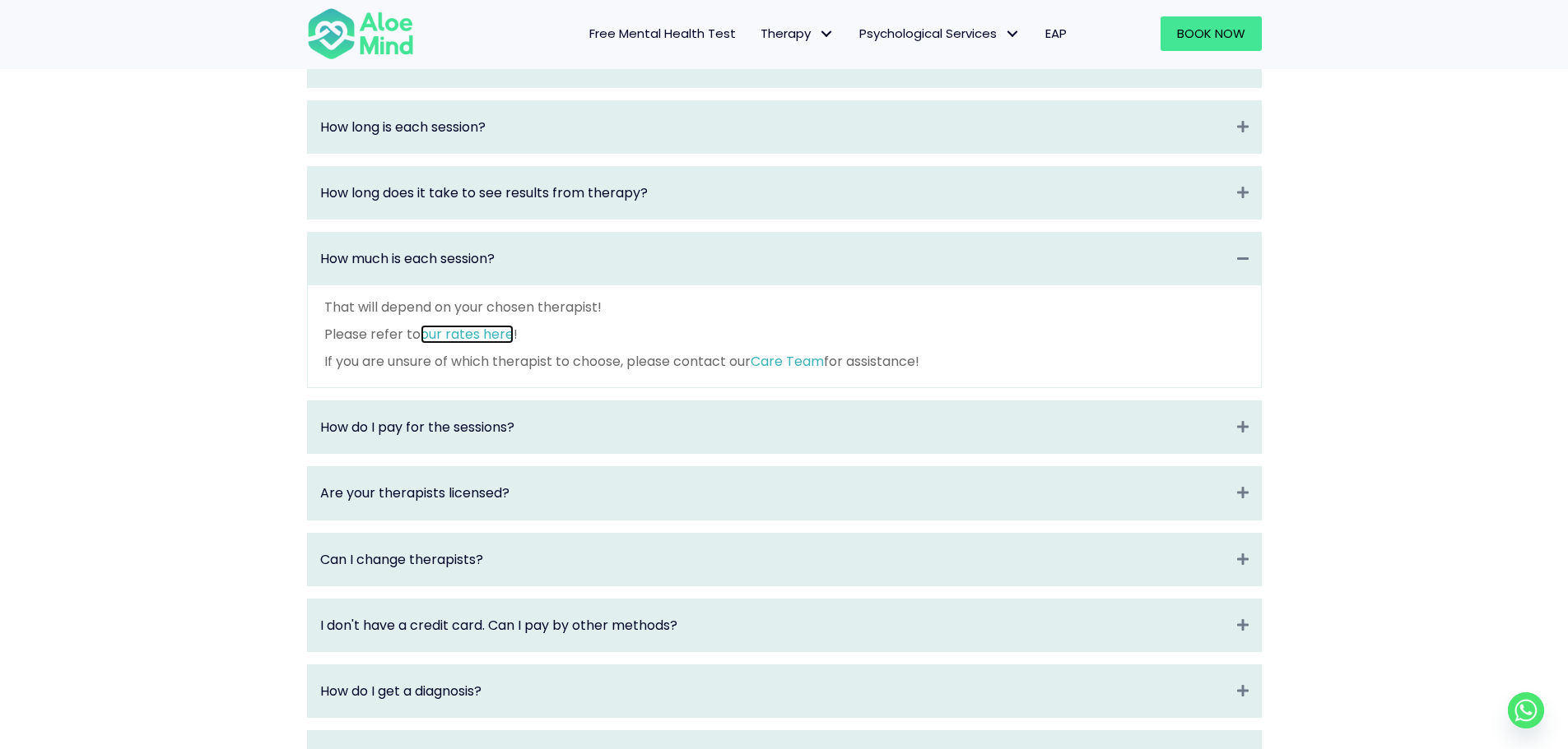
click at [454, 344] on link "our rates here" at bounding box center [467, 334] width 93 height 19
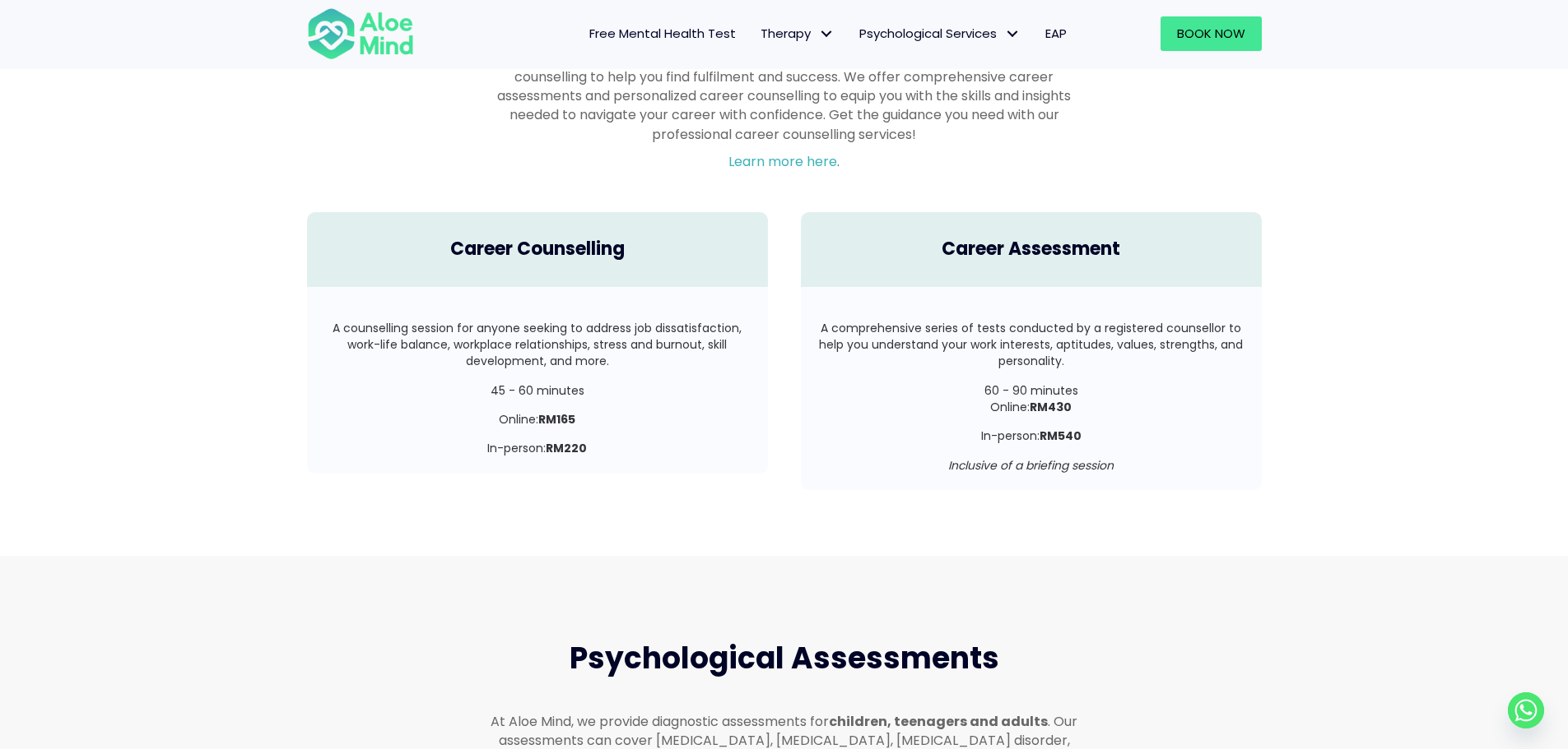
scroll to position [2879, 0]
